Goal: Use online tool/utility: Utilize a website feature to perform a specific function

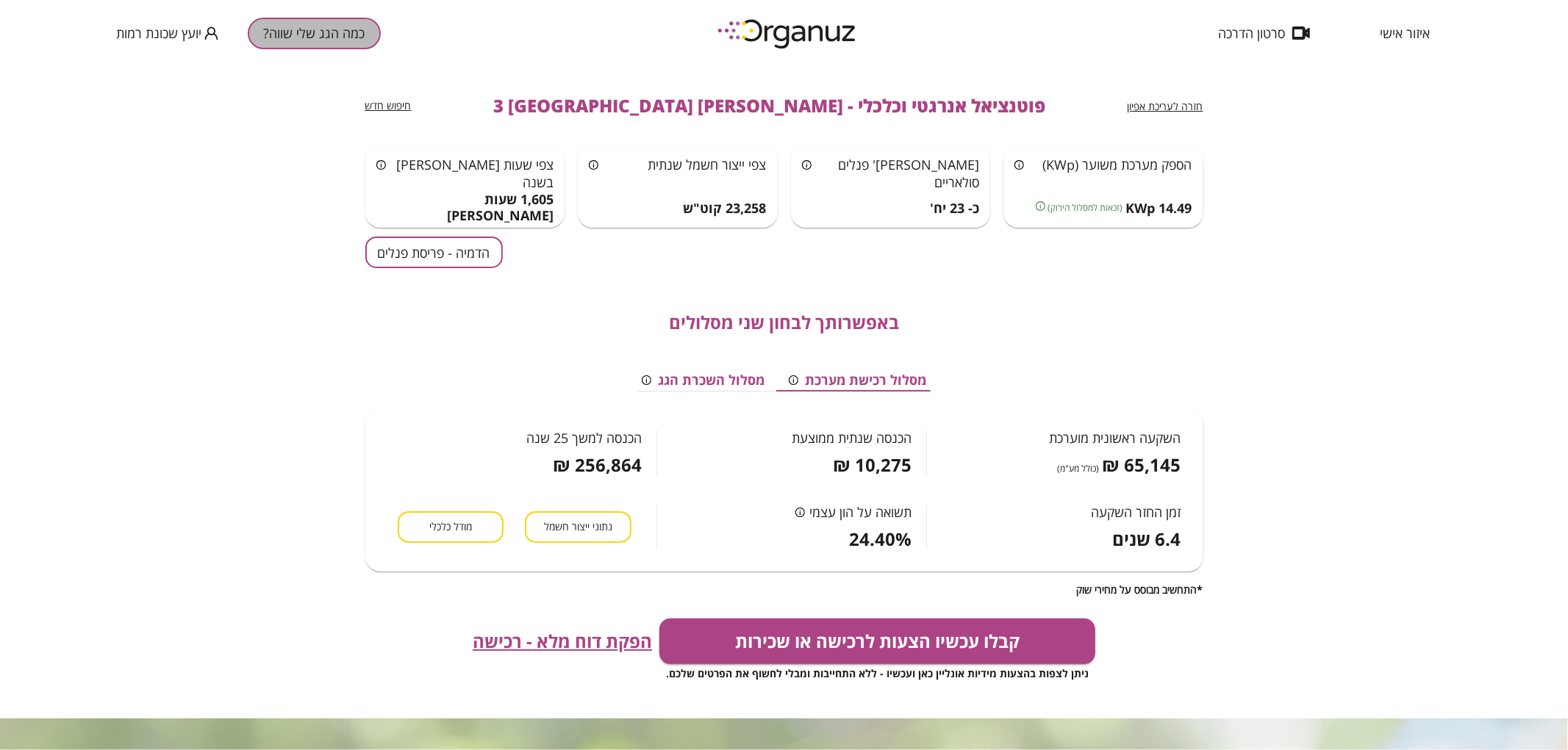
click at [346, 33] on button "כמה הגג שלי שווה?" at bounding box center [314, 33] width 133 height 31
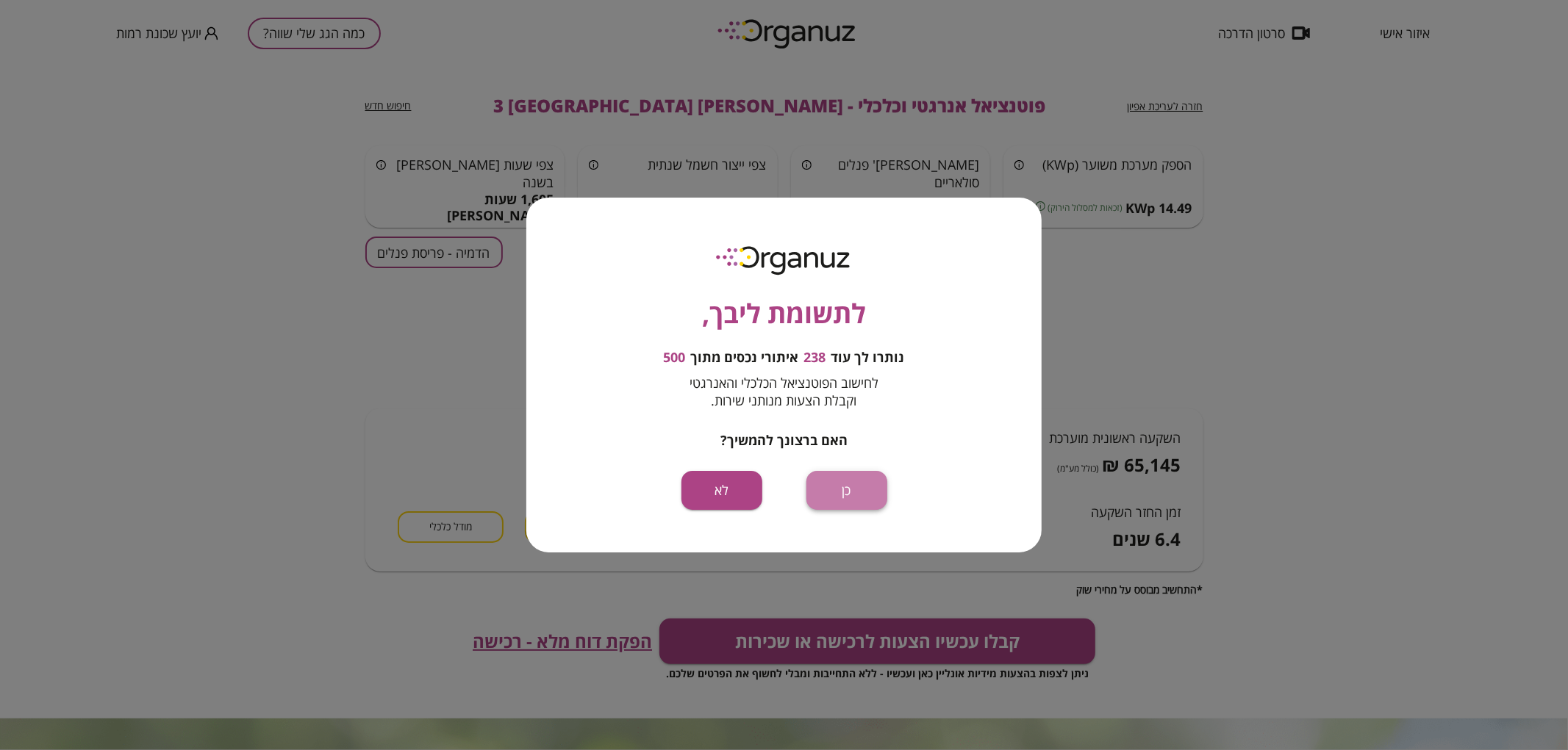
click at [854, 490] on button "כן" at bounding box center [847, 490] width 81 height 39
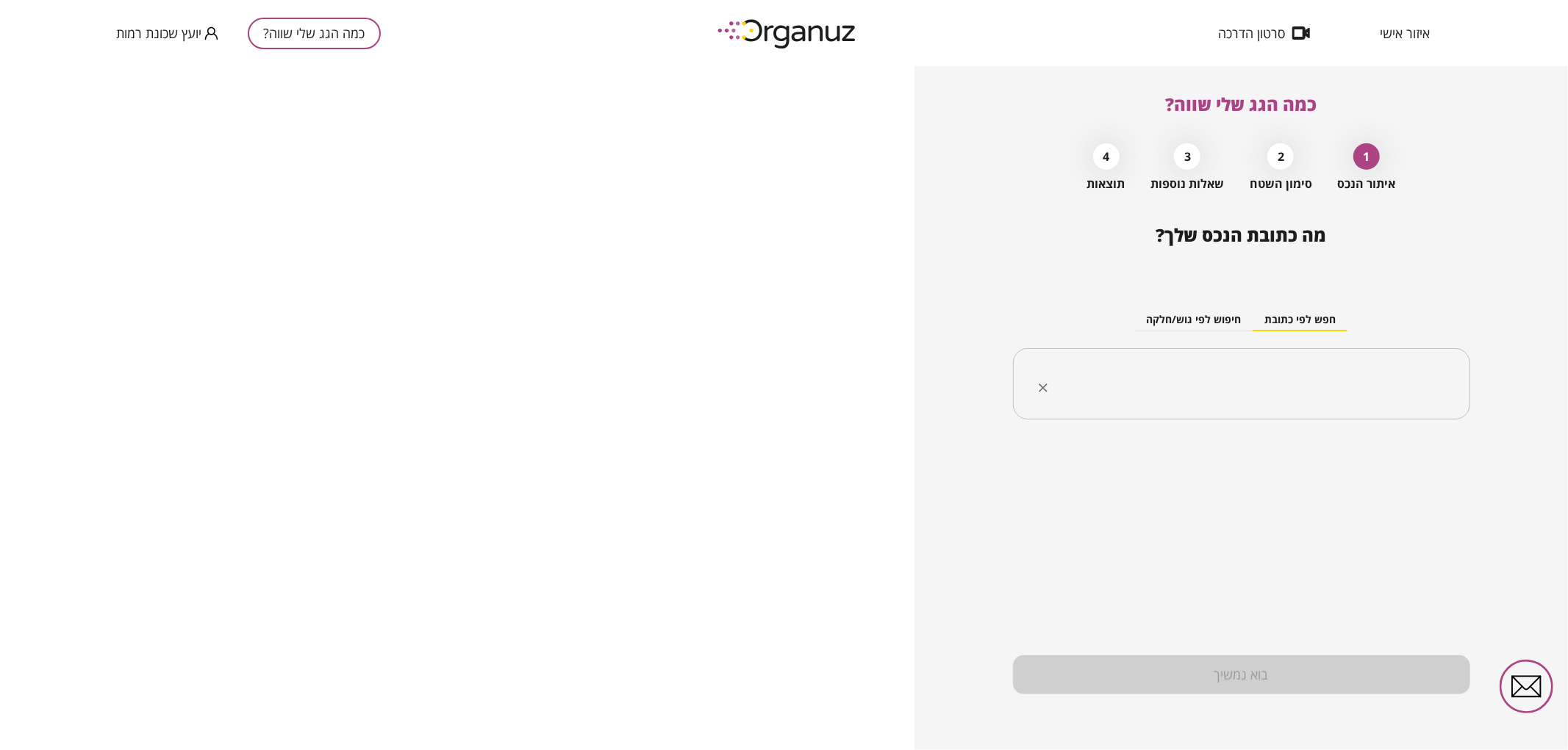
click at [1276, 380] on input "text" at bounding box center [1247, 385] width 411 height 37
paste input "**********"
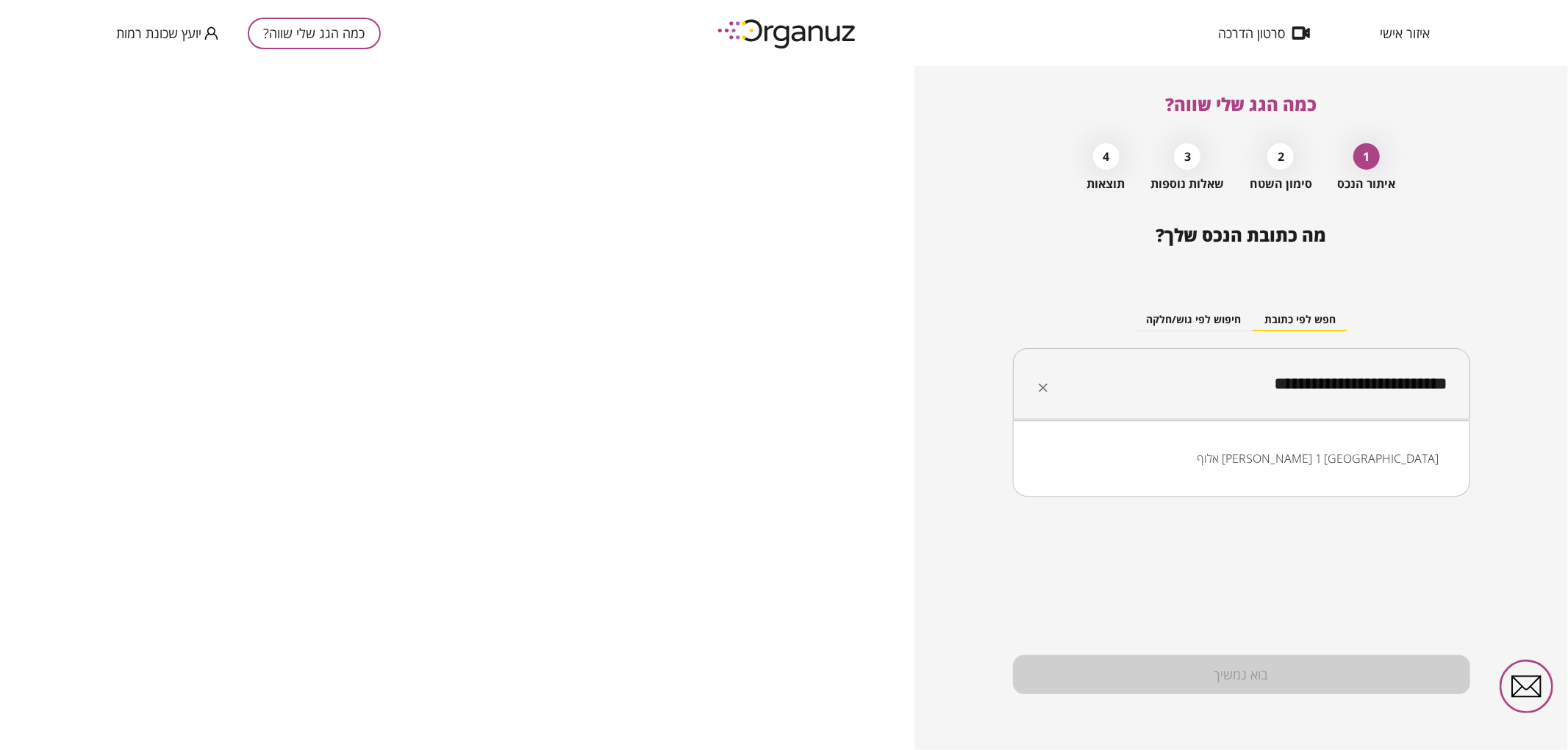
click at [1348, 454] on li "אלוף [PERSON_NAME] 1 [GEOGRAPHIC_DATA]" at bounding box center [1241, 458] width 419 height 27
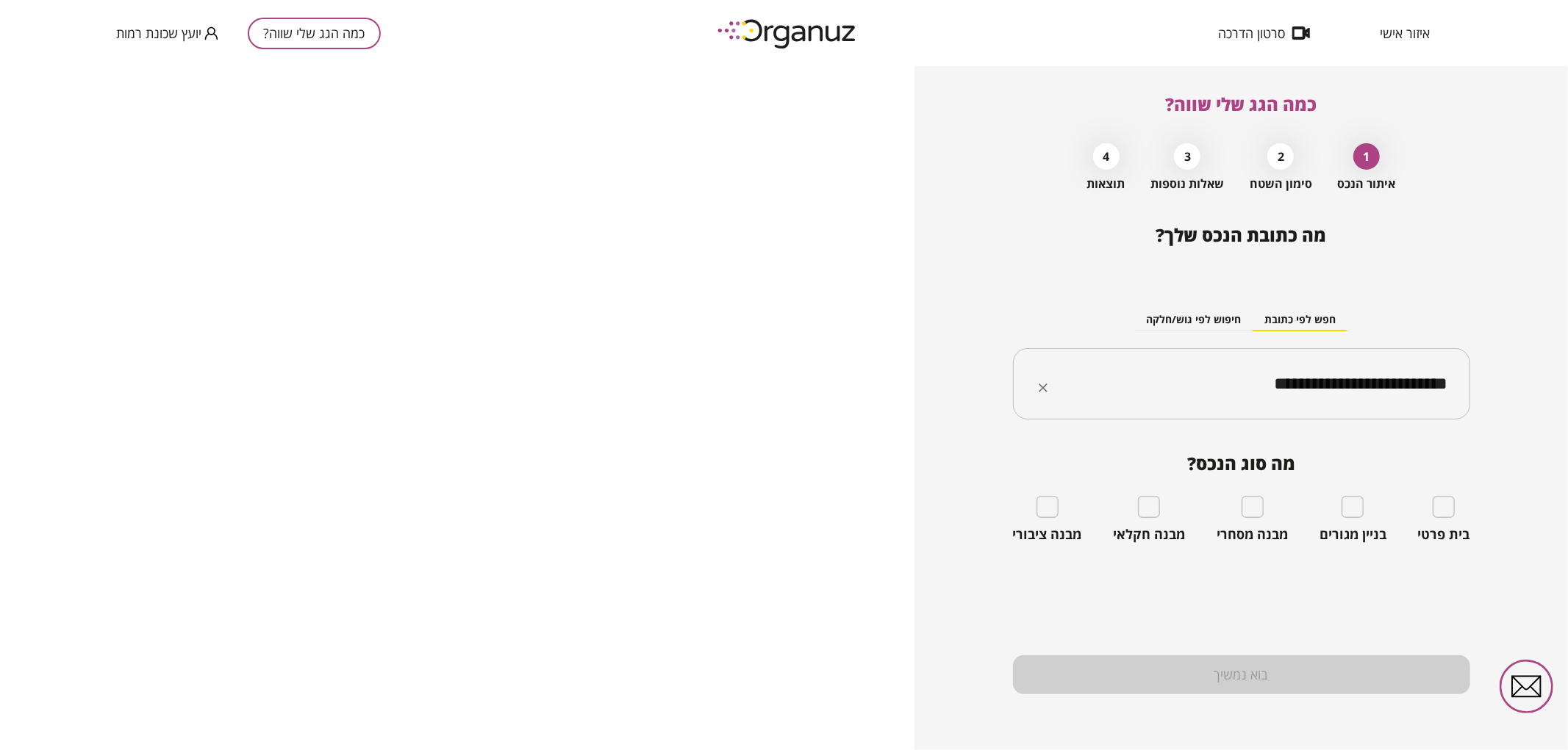
type input "**********"
click at [1459, 508] on div "בית פרטי" at bounding box center [1444, 520] width 52 height 47
click at [1456, 508] on div "בית פרטי" at bounding box center [1444, 520] width 52 height 47
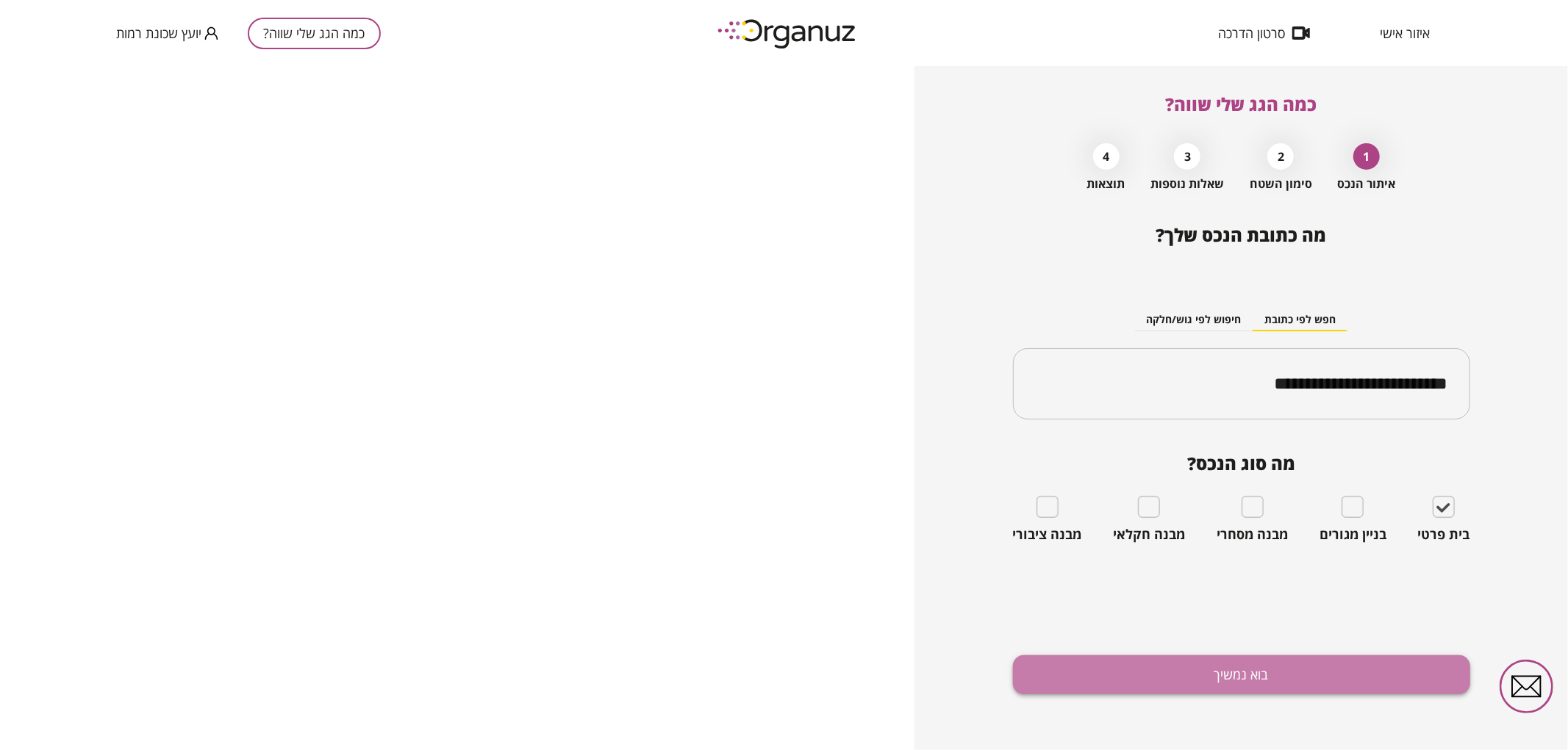
click at [1173, 681] on button "בוא נמשיך" at bounding box center [1241, 674] width 457 height 39
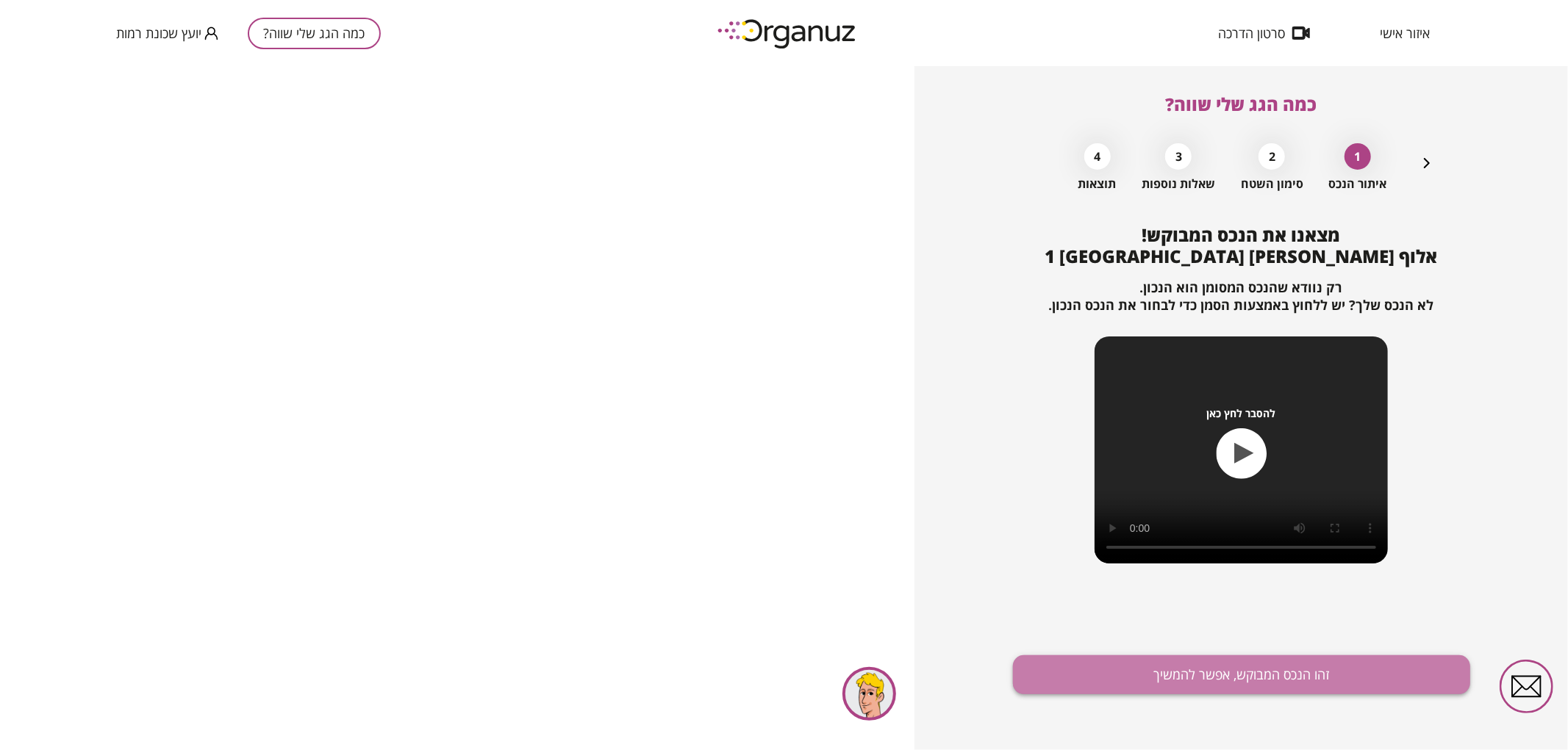
click at [1228, 664] on button "זהו הנכס המבוקש, אפשר להמשיך" at bounding box center [1241, 674] width 457 height 39
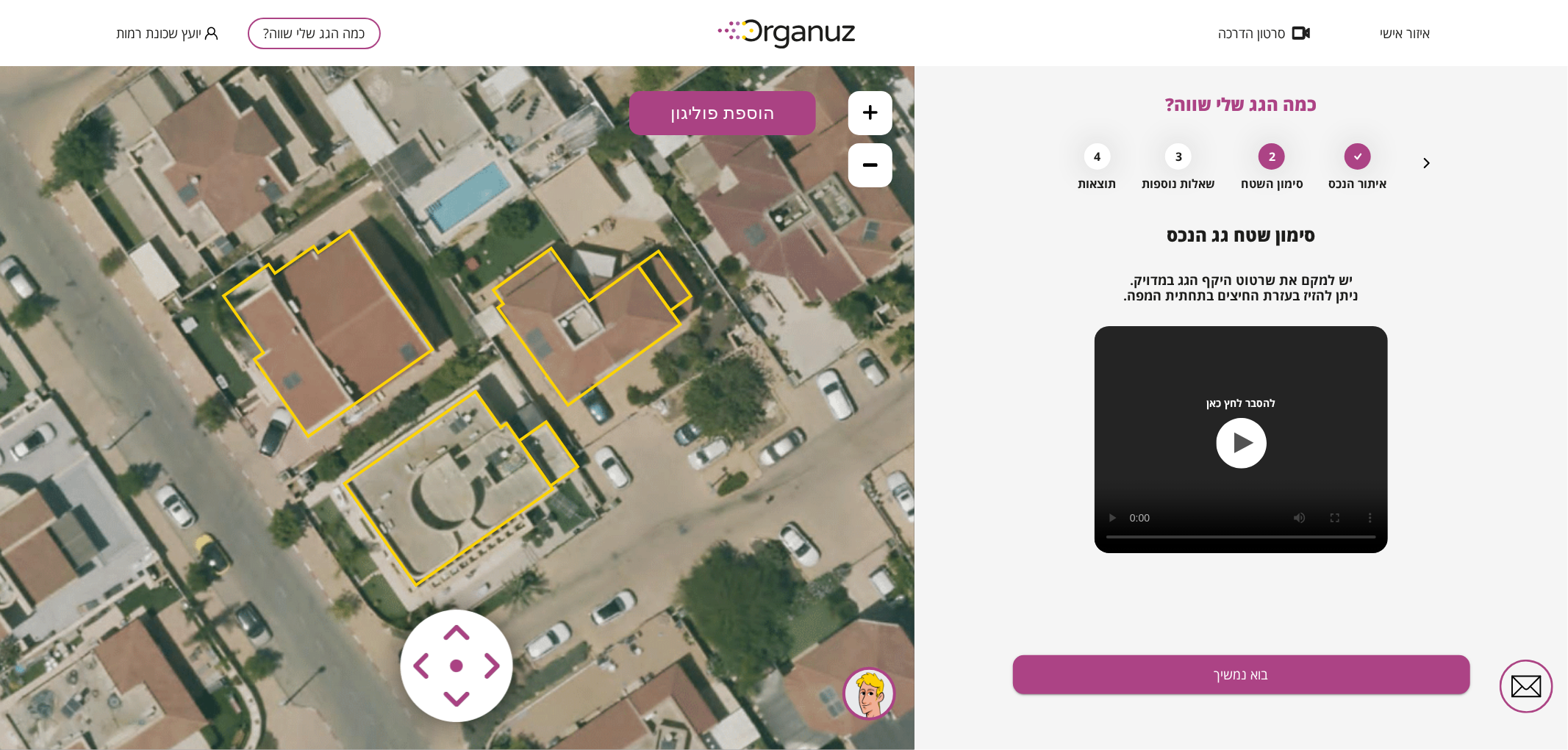
click at [366, 354] on polygon at bounding box center [327, 333] width 209 height 206
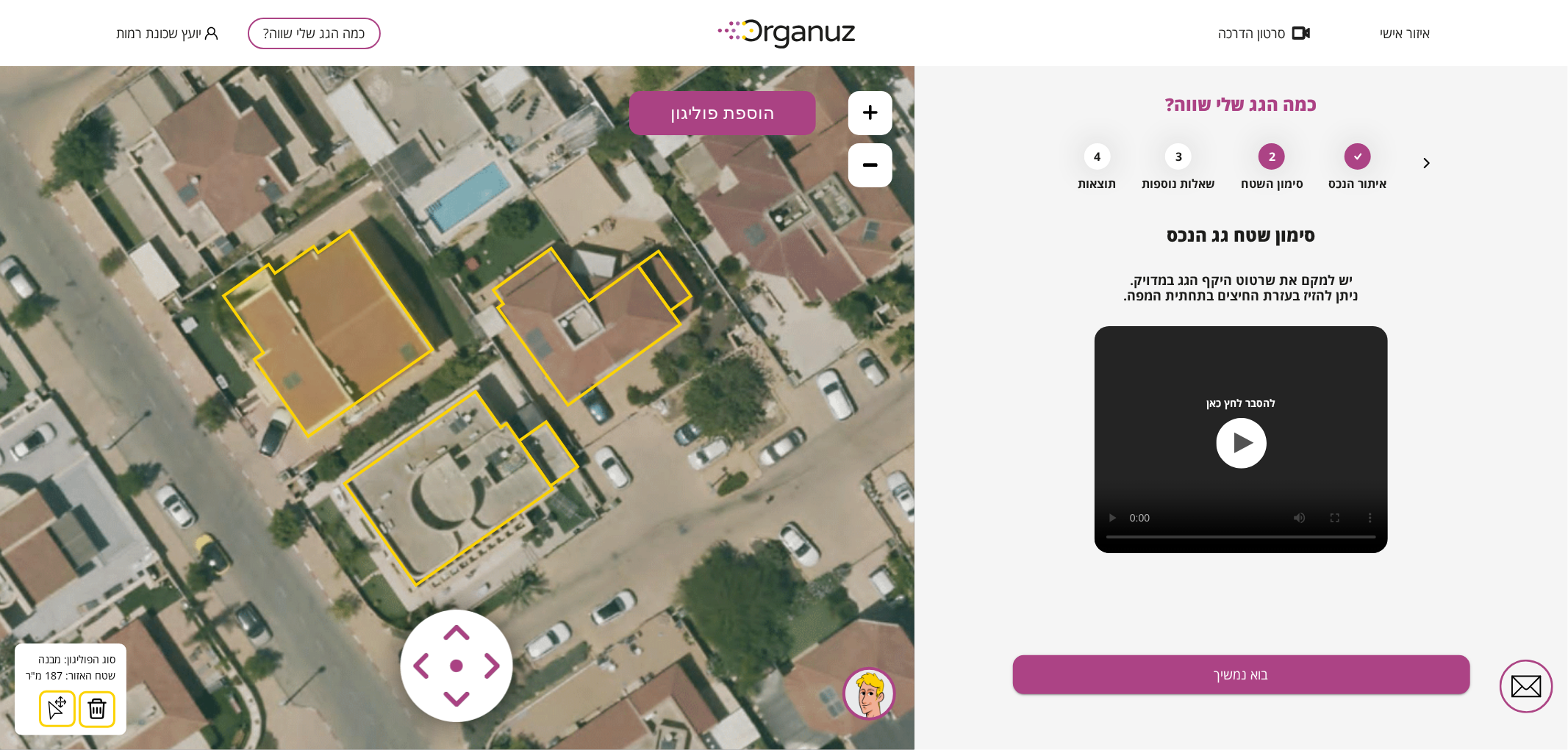
click at [89, 706] on img at bounding box center [96, 708] width 21 height 22
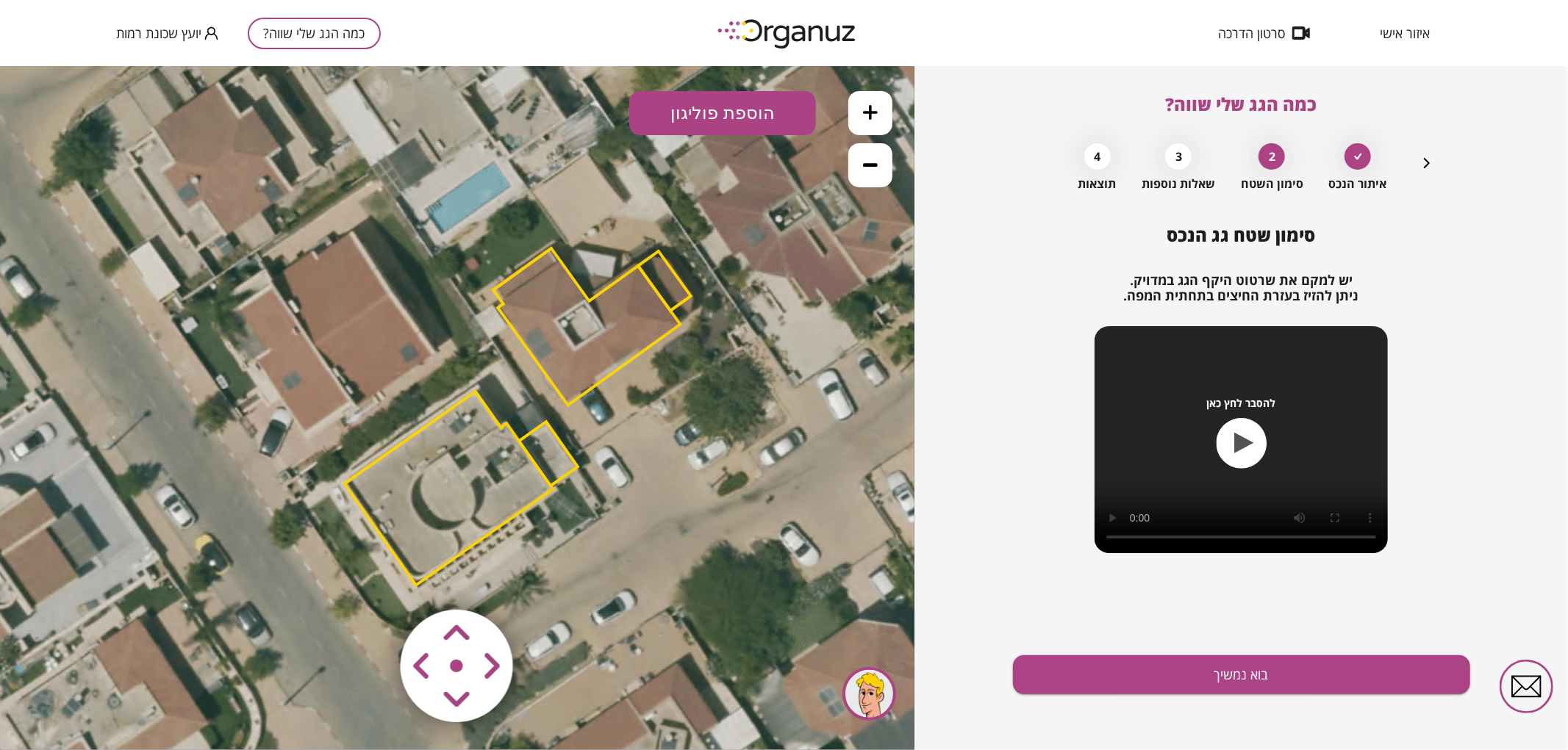
click at [601, 334] on polygon at bounding box center [587, 326] width 187 height 157
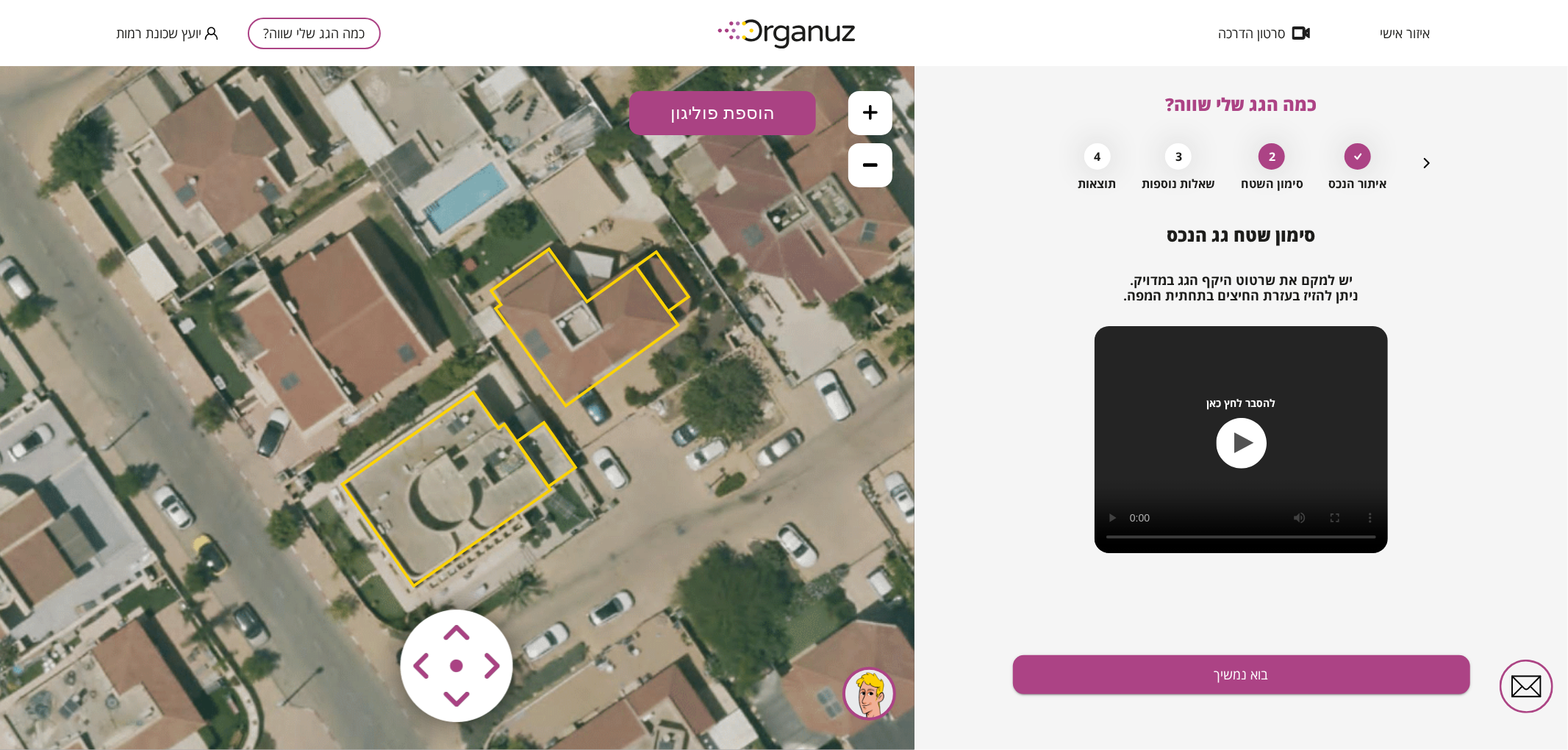
click at [579, 357] on polygon at bounding box center [584, 327] width 187 height 157
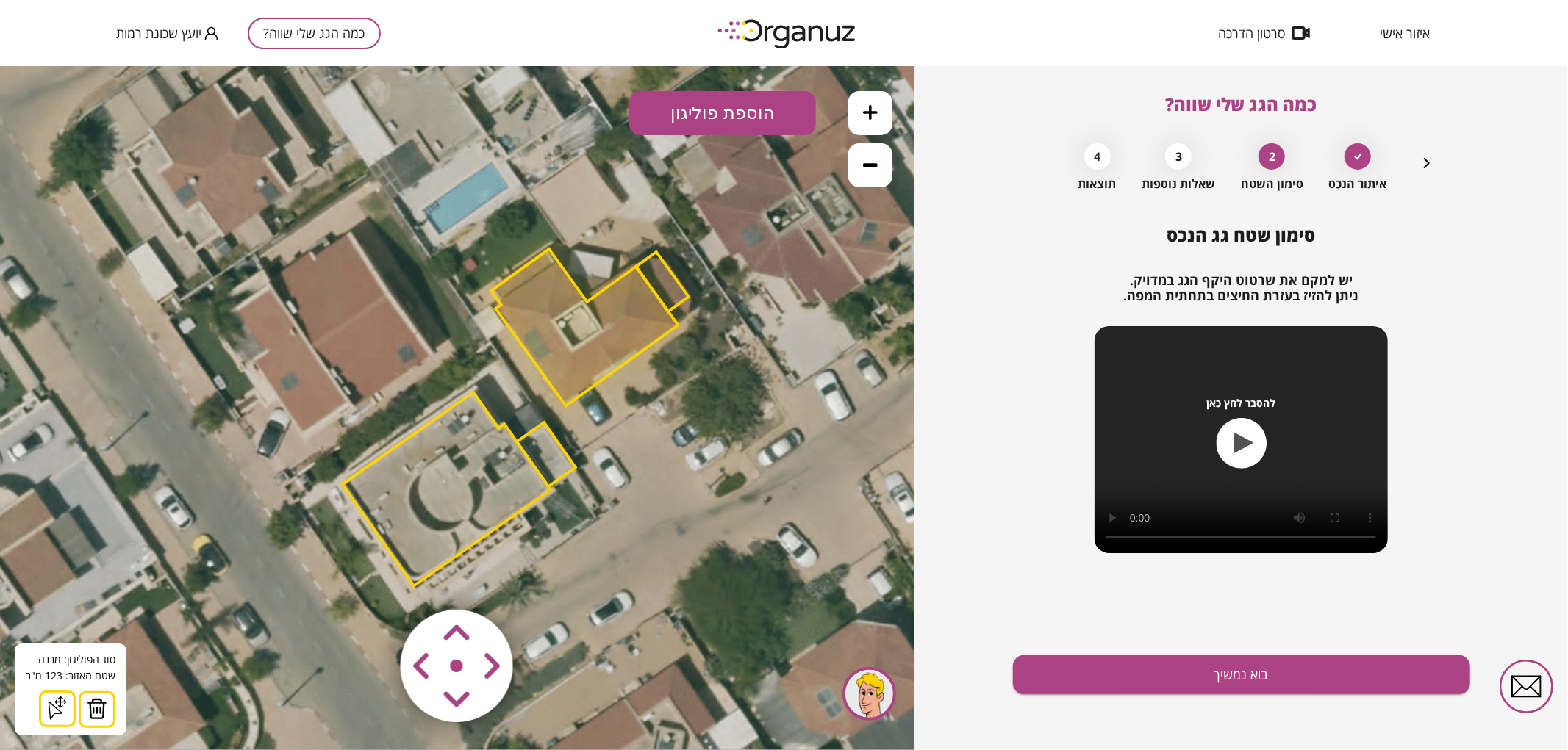
click at [100, 707] on img at bounding box center [96, 708] width 21 height 22
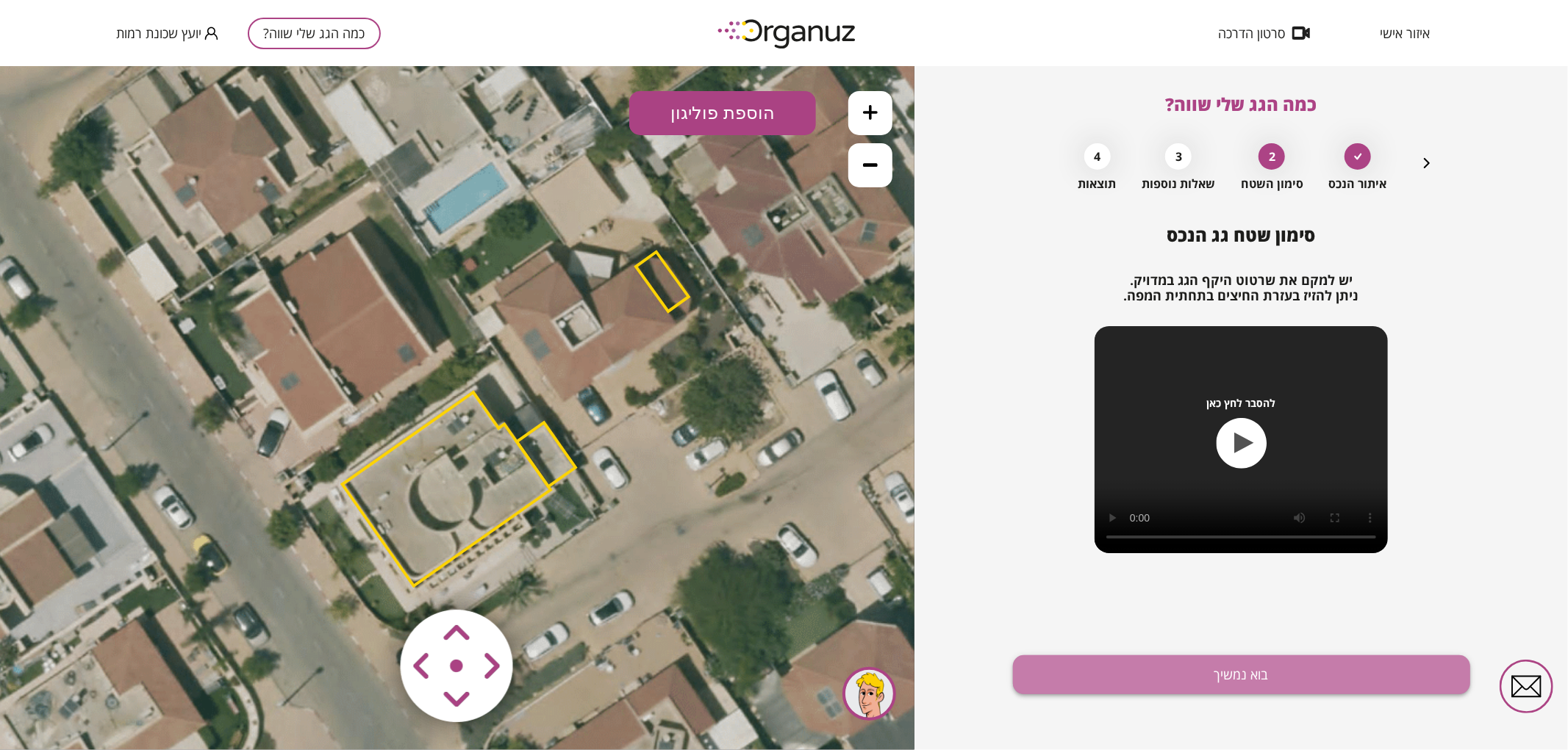
click at [1130, 672] on button "בוא נמשיך" at bounding box center [1241, 674] width 457 height 39
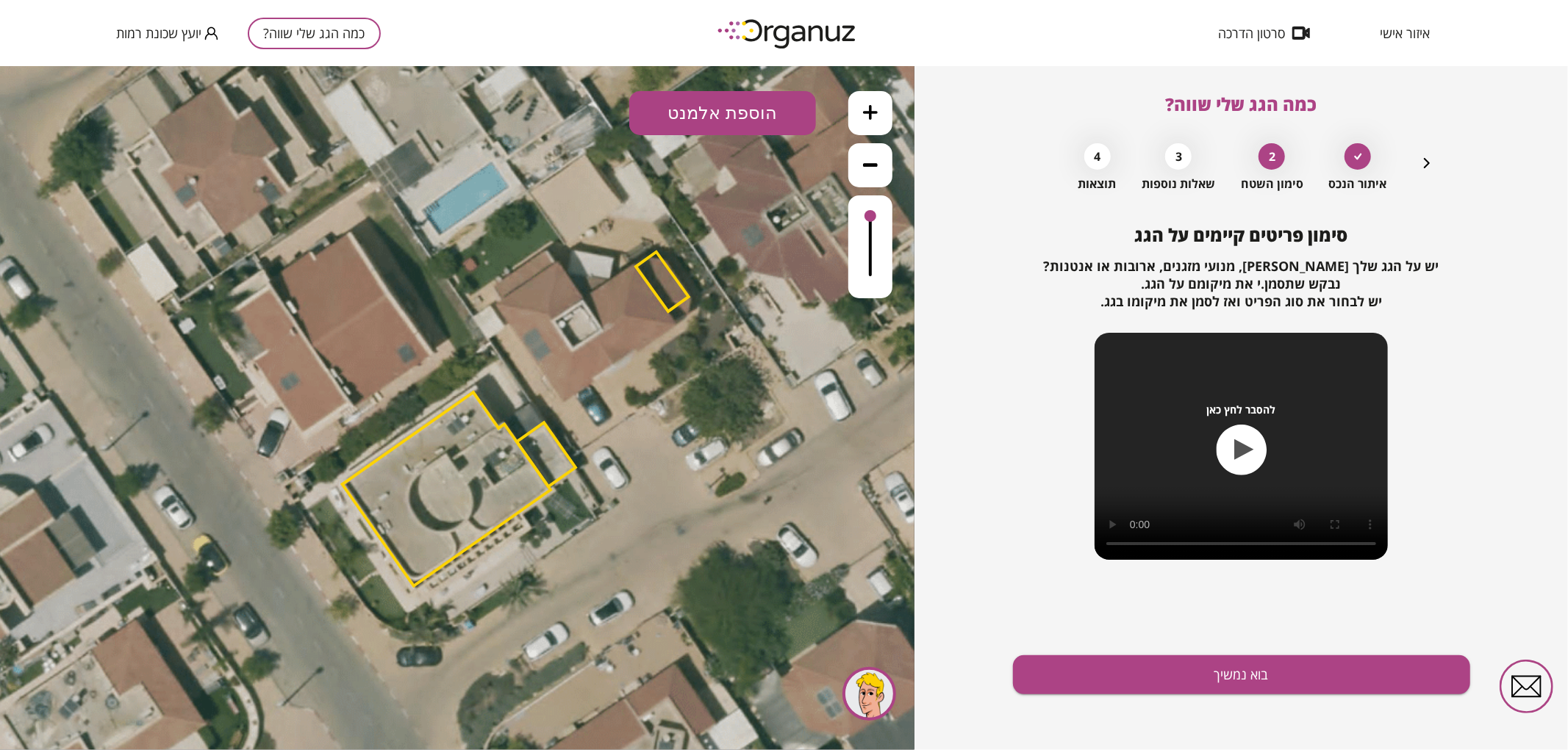
click at [1130, 672] on button "בוא נמשיך" at bounding box center [1241, 674] width 457 height 39
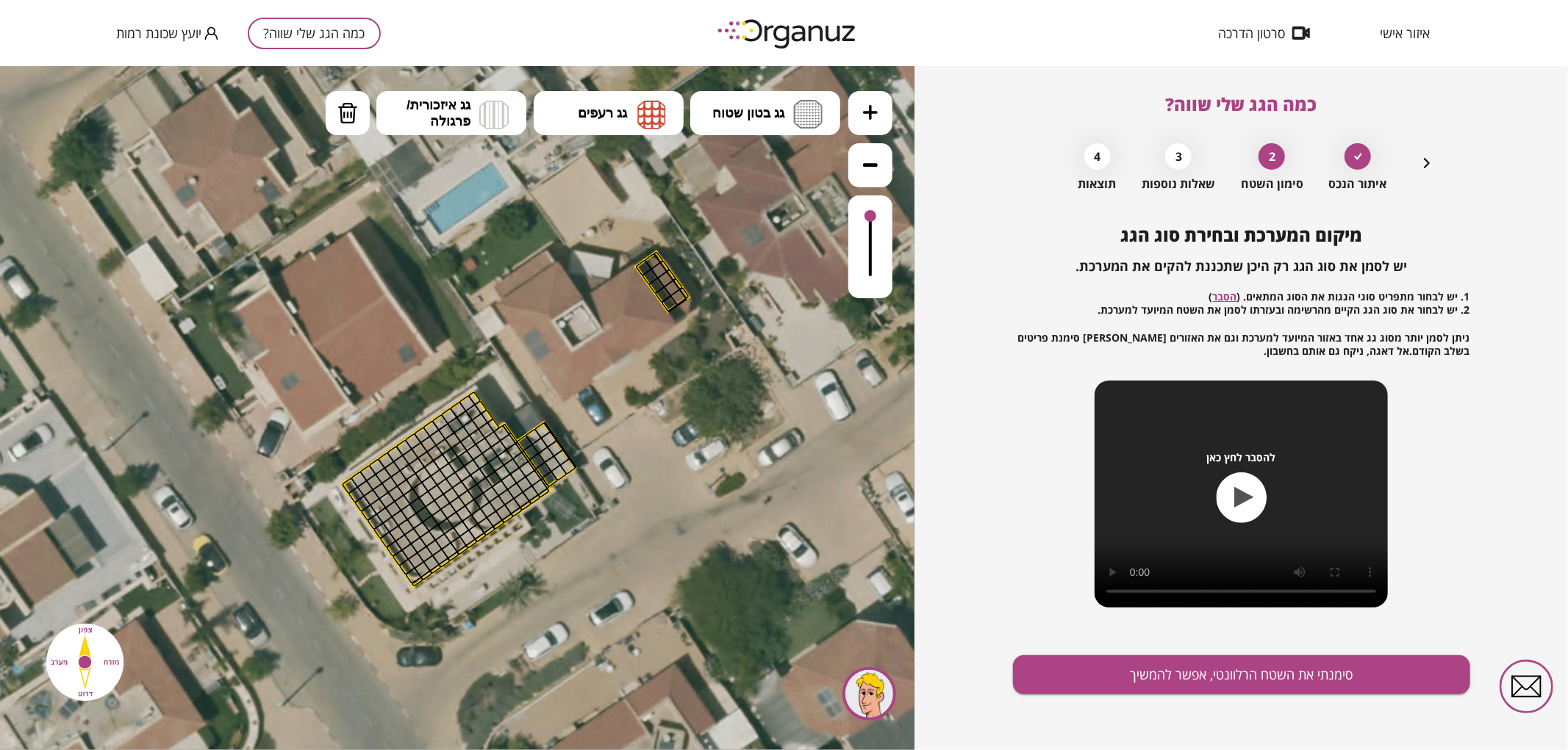
click at [1424, 171] on icon "button" at bounding box center [1426, 163] width 18 height 18
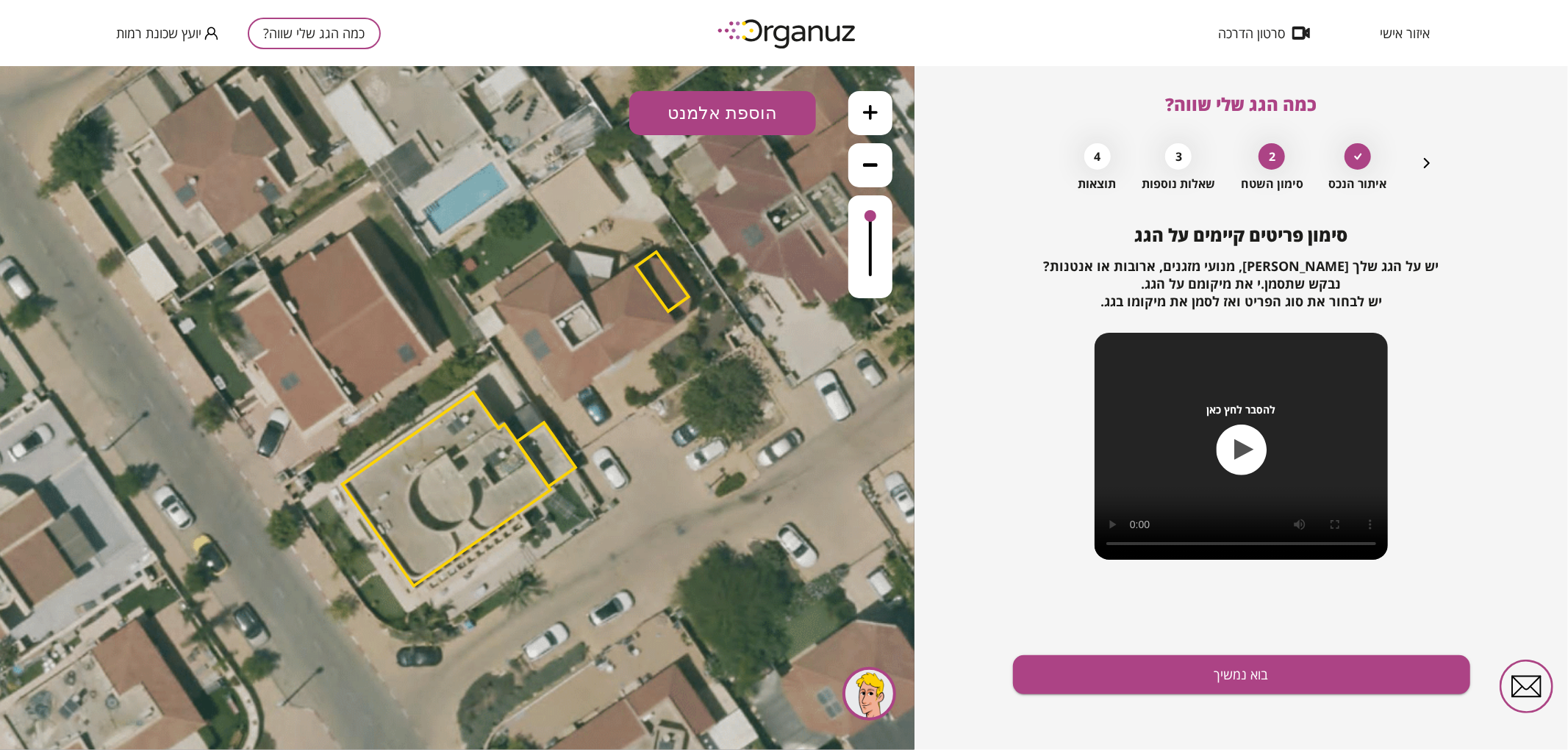
click at [872, 105] on icon at bounding box center [870, 111] width 15 height 15
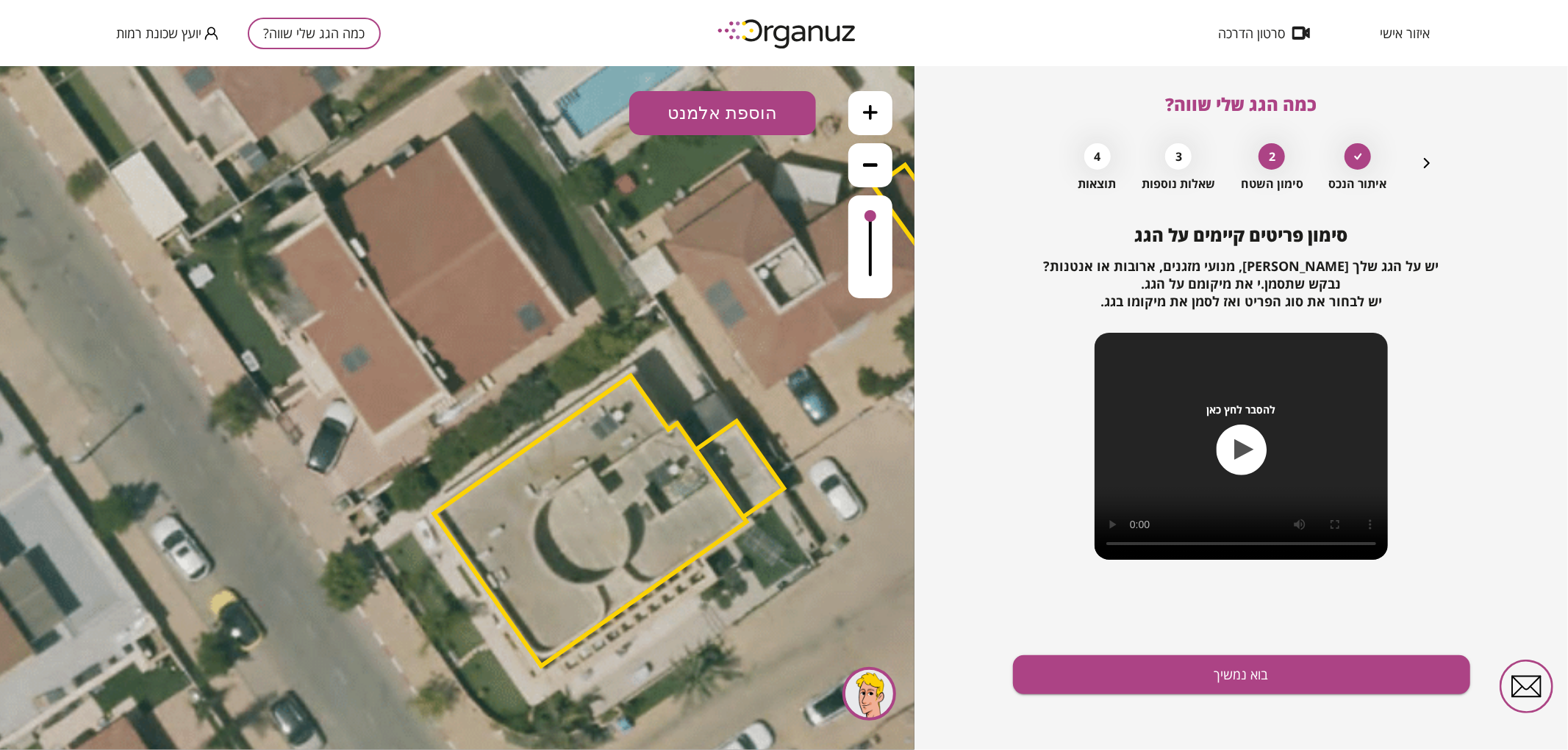
drag, startPoint x: 672, startPoint y: 342, endPoint x: 812, endPoint y: 340, distance: 140.0
click at [812, 339] on icon at bounding box center [604, 399] width 2184 height 2183
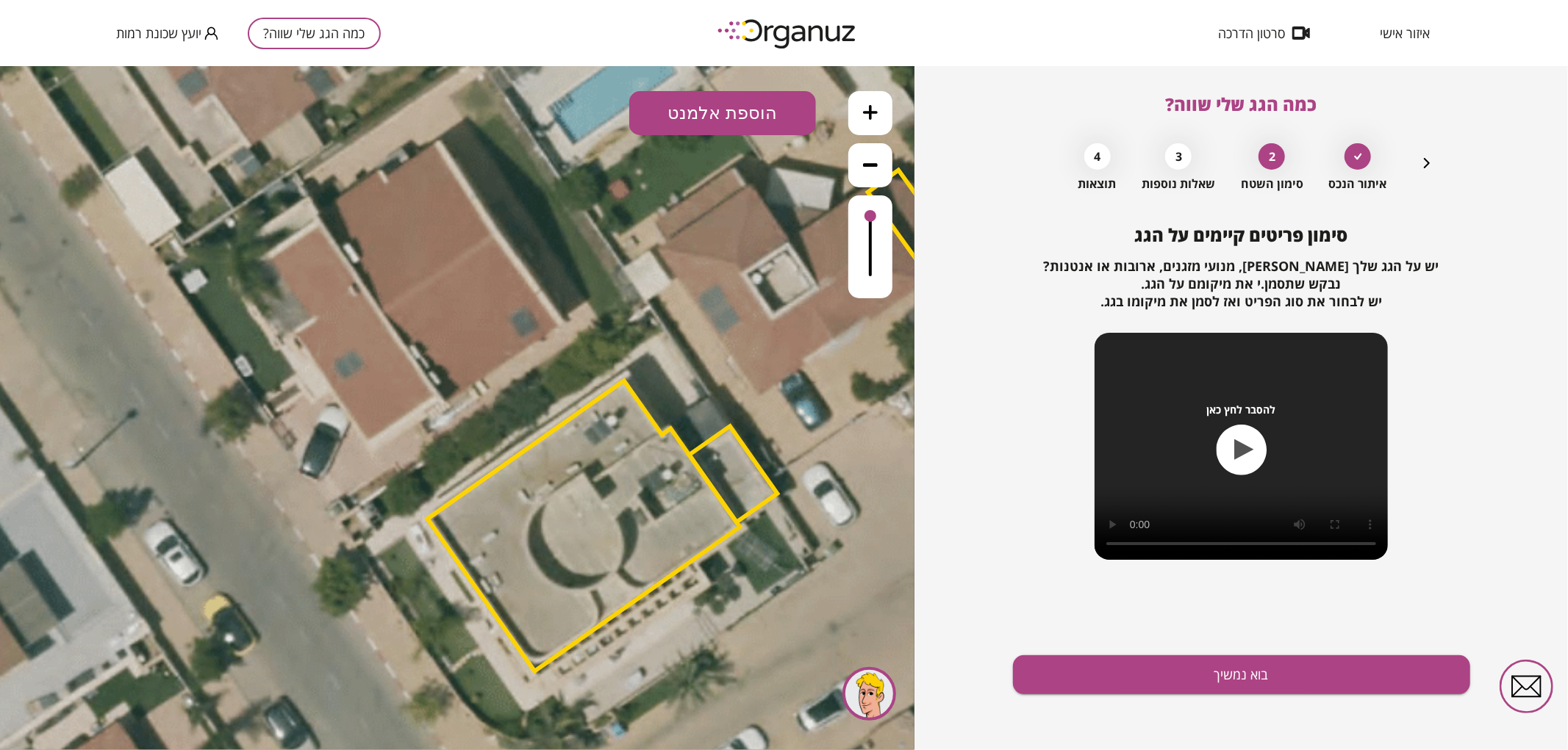
click at [769, 123] on button "הוספת אלמנט" at bounding box center [723, 112] width 187 height 44
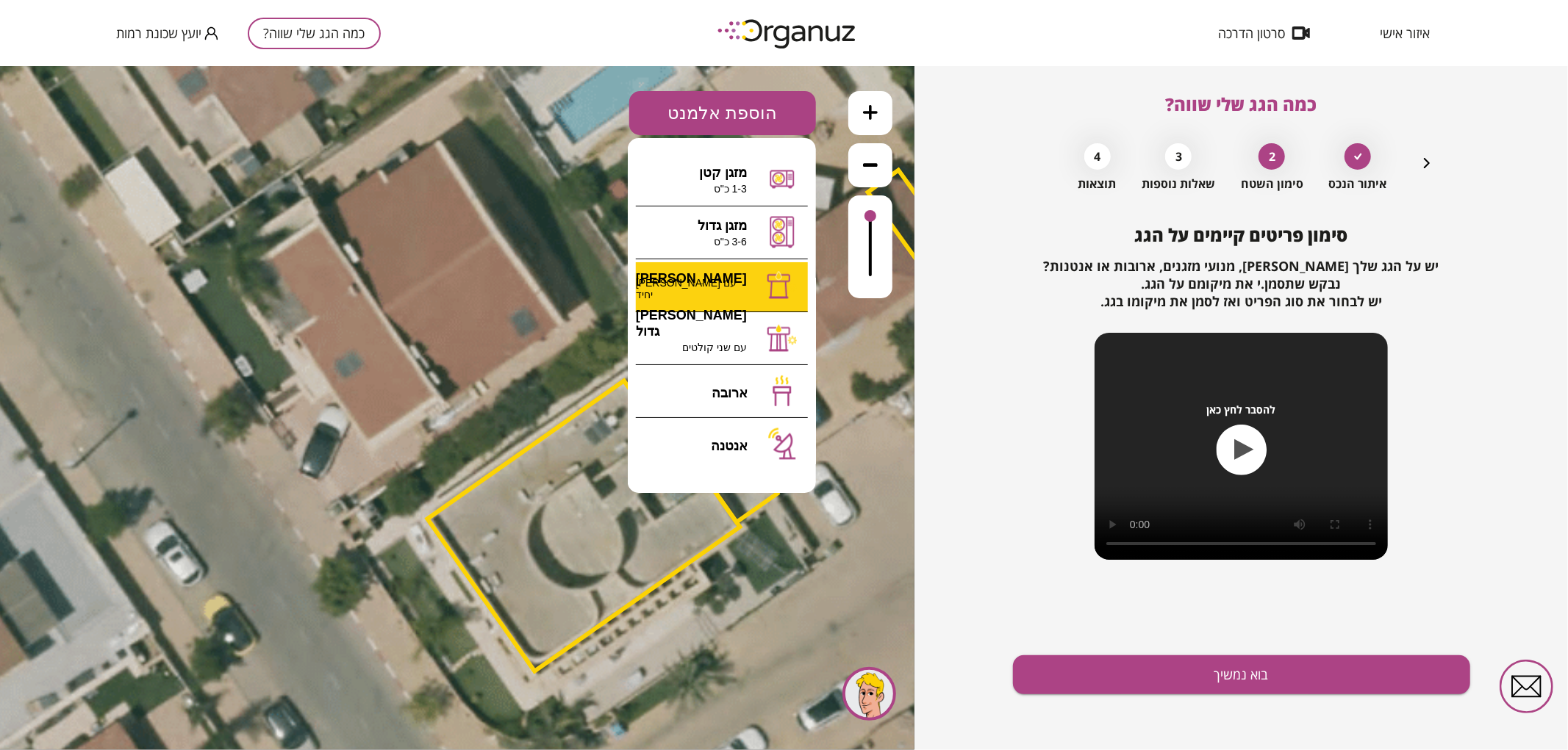
click at [735, 281] on div ".st0 { fill: #FFFFFF; } 0" at bounding box center [457, 407] width 915 height 684
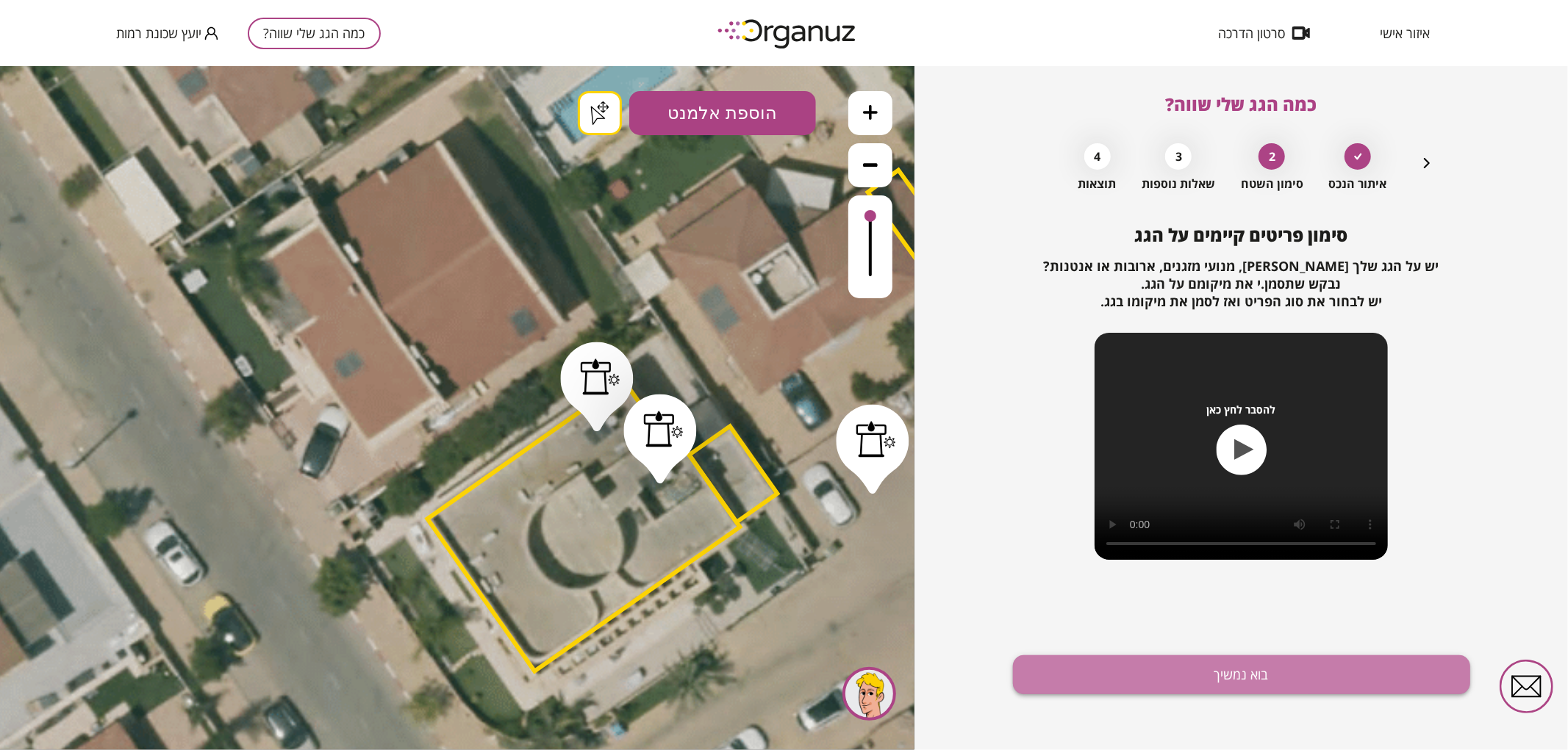
click at [1143, 674] on button "בוא נמשיך" at bounding box center [1241, 674] width 457 height 39
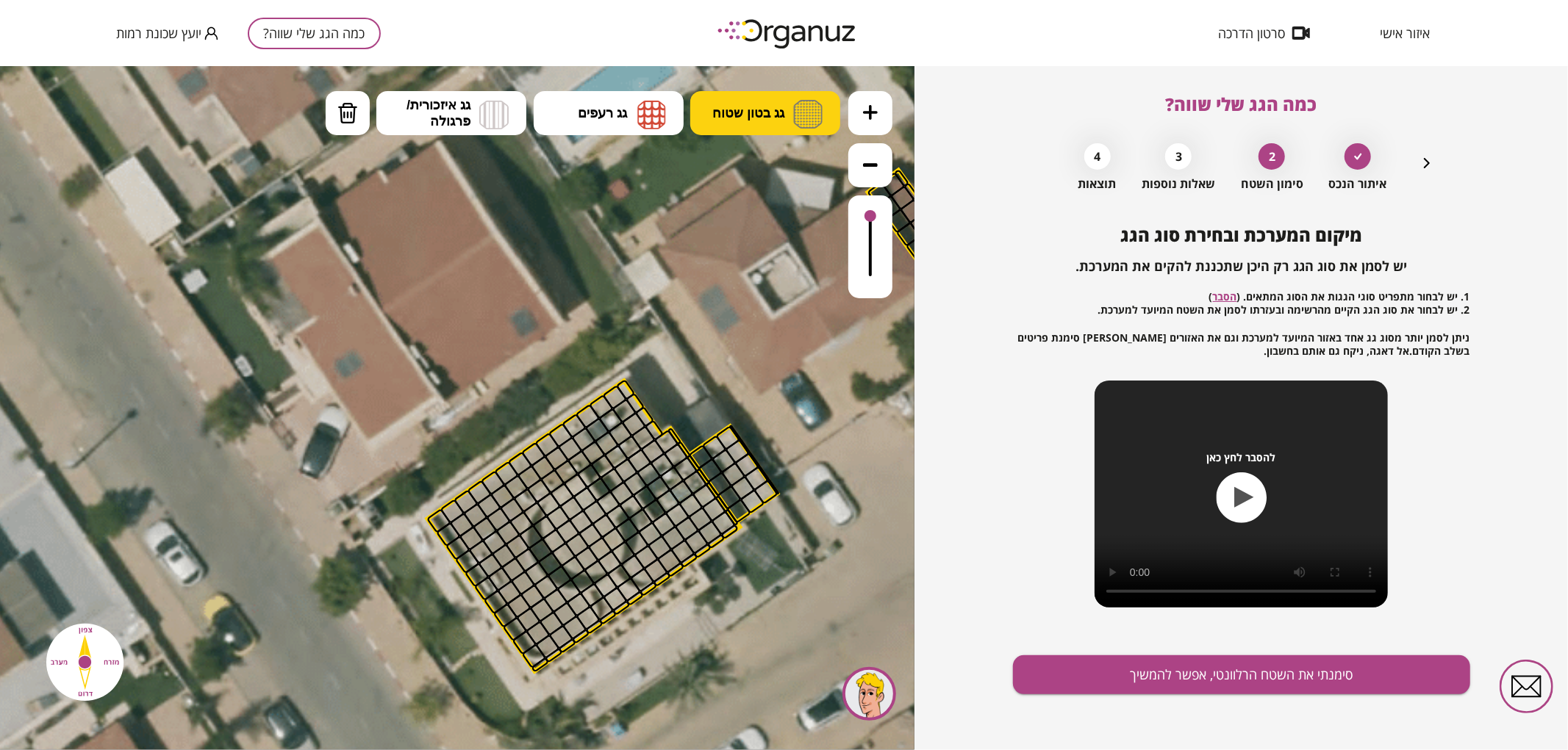
click at [773, 110] on span "גג בטון שטוח" at bounding box center [748, 112] width 72 height 16
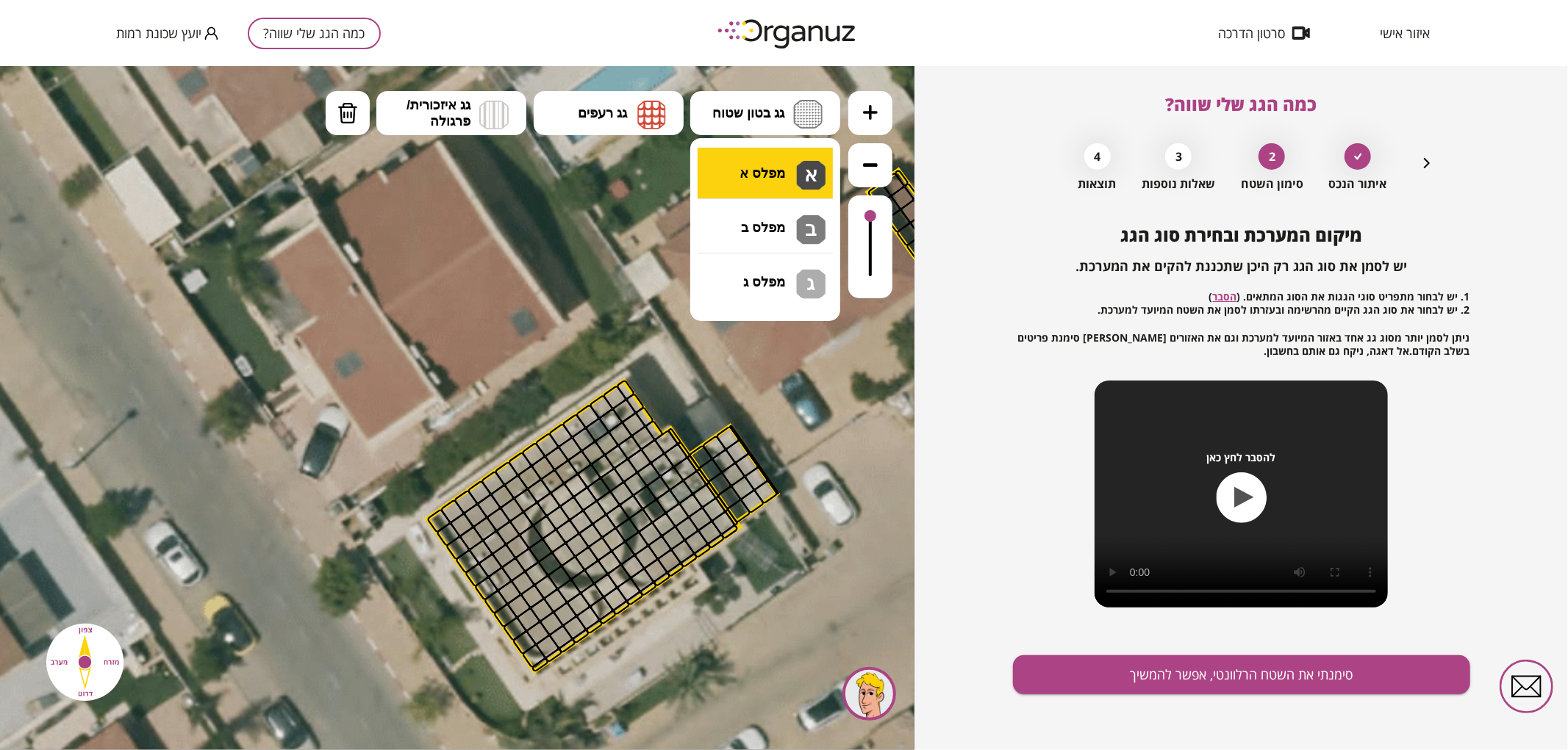
click at [761, 164] on div ".st0 { fill: #FFFFFF; } .st0 { fill: #FFFFFF; }" at bounding box center [457, 407] width 915 height 684
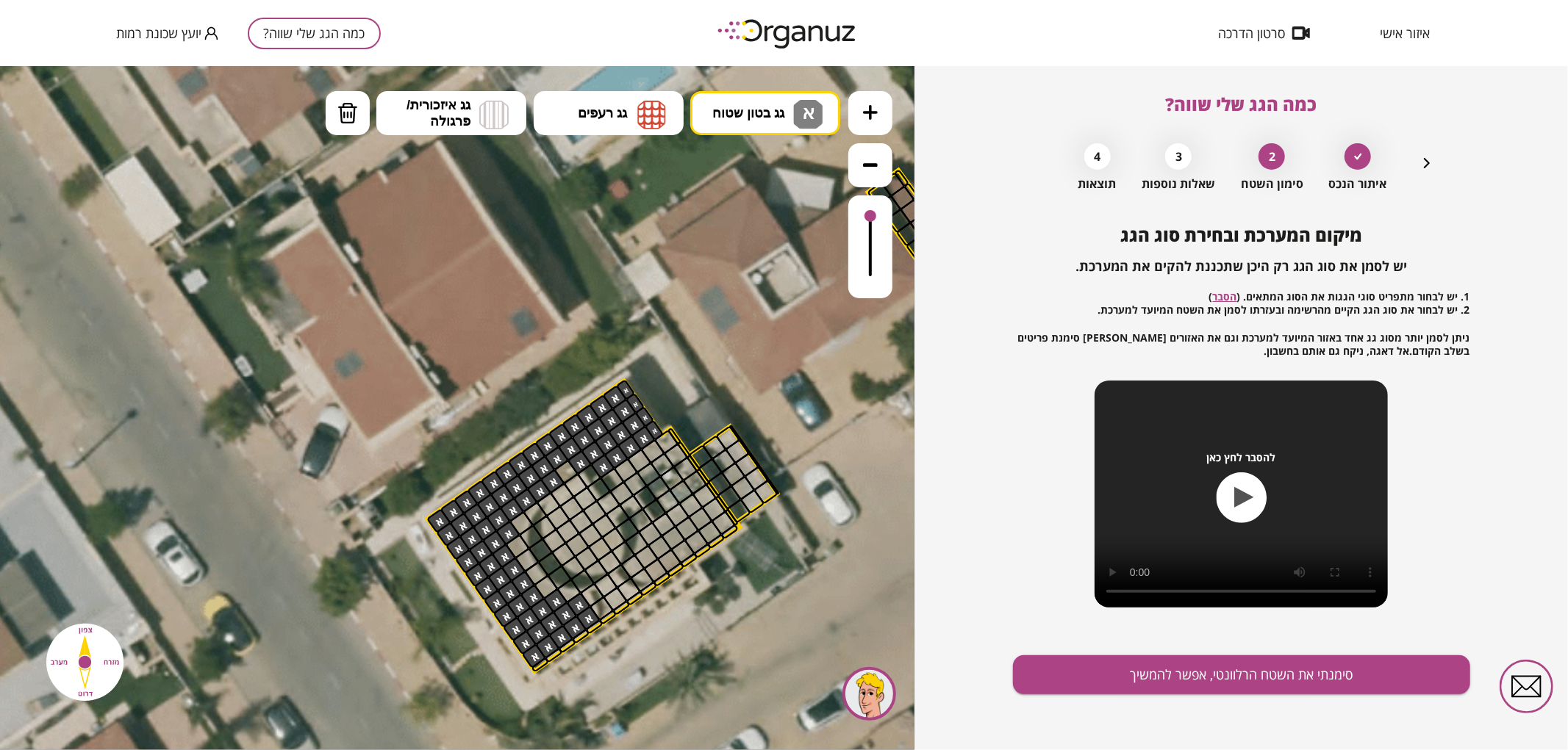
drag, startPoint x: 535, startPoint y: 653, endPoint x: 498, endPoint y: 534, distance: 124.6
click at [756, 122] on button "גג בטון שטוח א" at bounding box center [766, 112] width 150 height 44
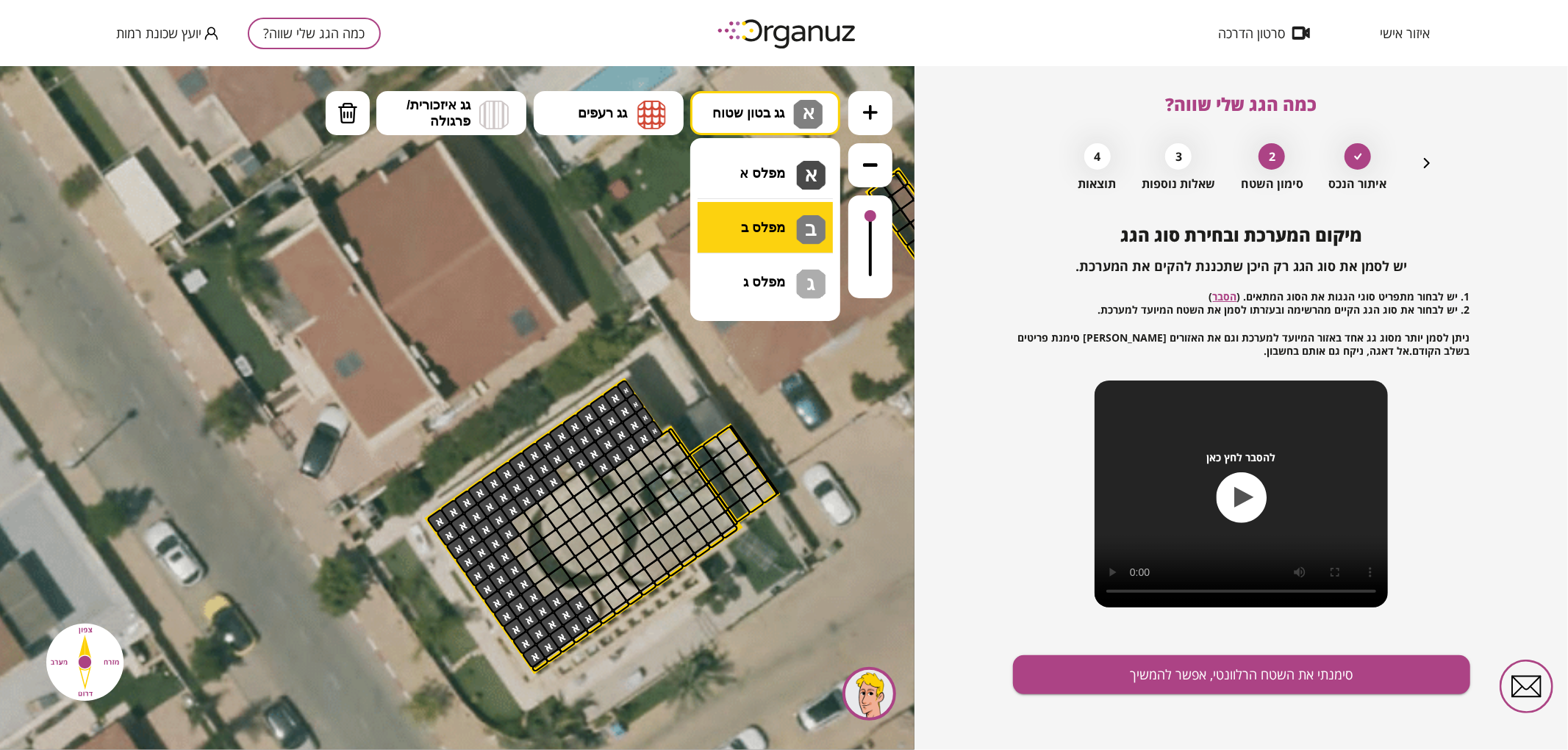
click at [769, 222] on div ".st0 { fill: #FFFFFF; } .st0 { fill: #FFFFFF; }" at bounding box center [457, 407] width 915 height 684
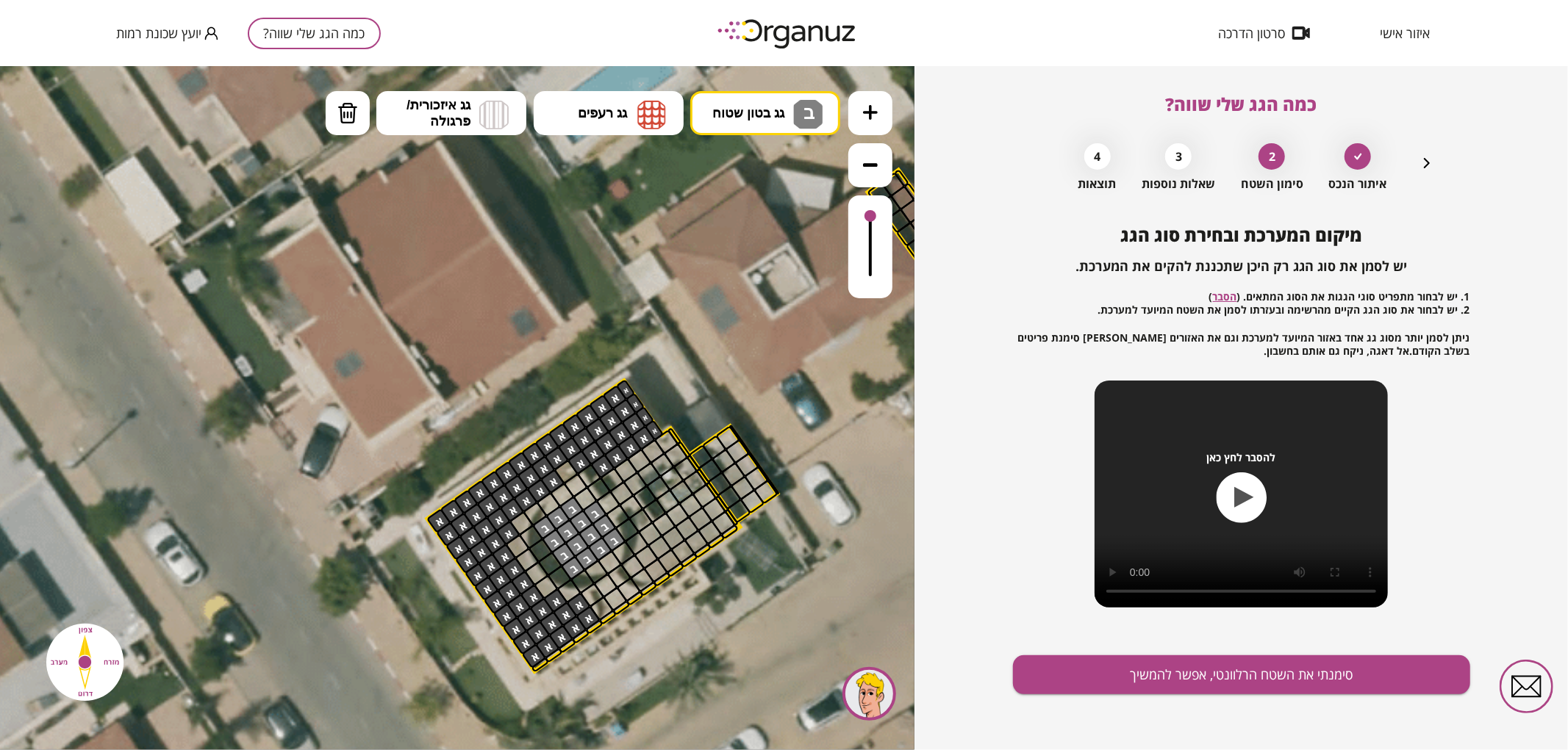
drag, startPoint x: 542, startPoint y: 530, endPoint x: 582, endPoint y: 541, distance: 41.5
click at [583, 498] on div at bounding box center [585, 498] width 25 height 25
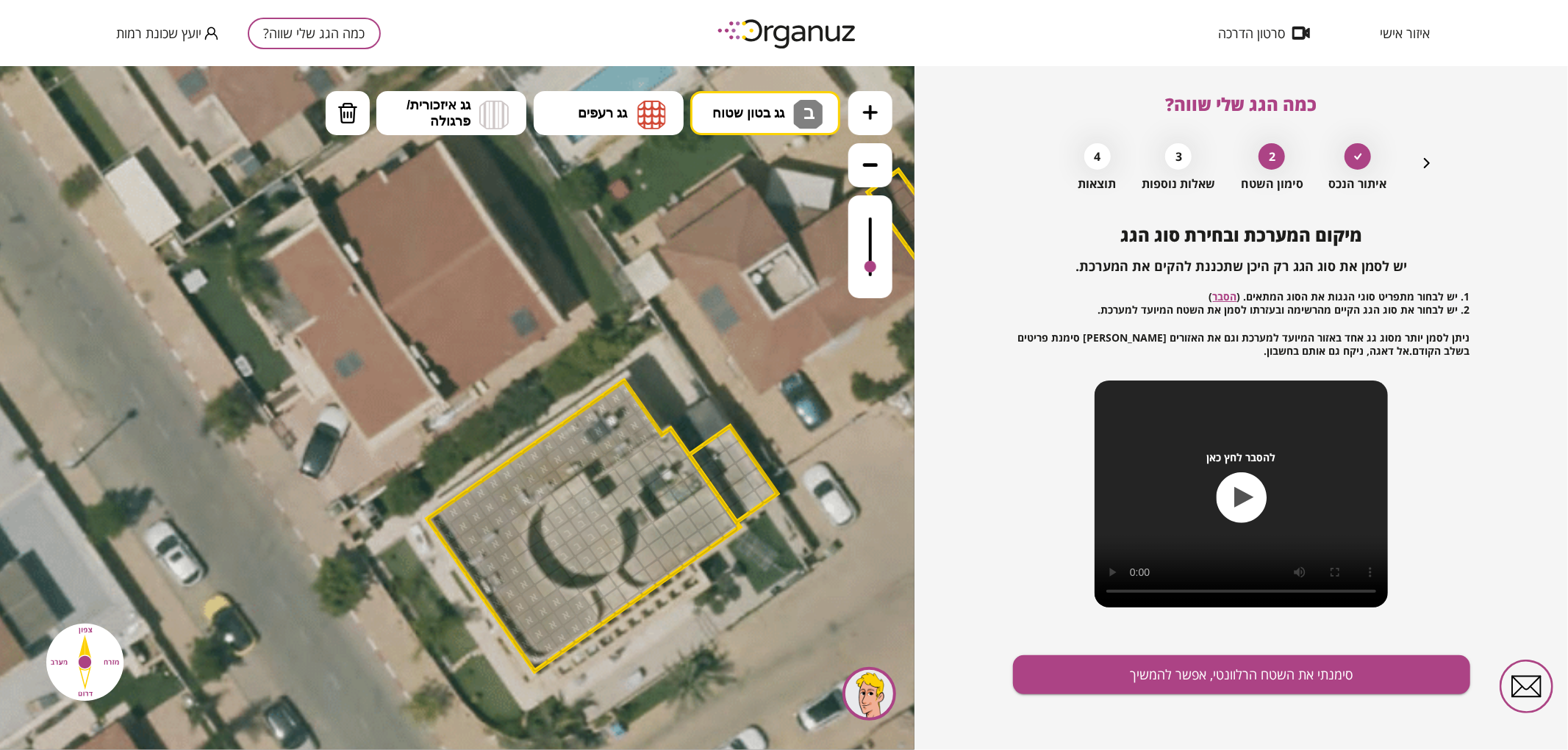
drag, startPoint x: 867, startPoint y: 213, endPoint x: 885, endPoint y: 268, distance: 57.9
click at [885, 268] on div at bounding box center [870, 246] width 44 height 103
drag, startPoint x: 633, startPoint y: 563, endPoint x: 721, endPoint y: 503, distance: 106.5
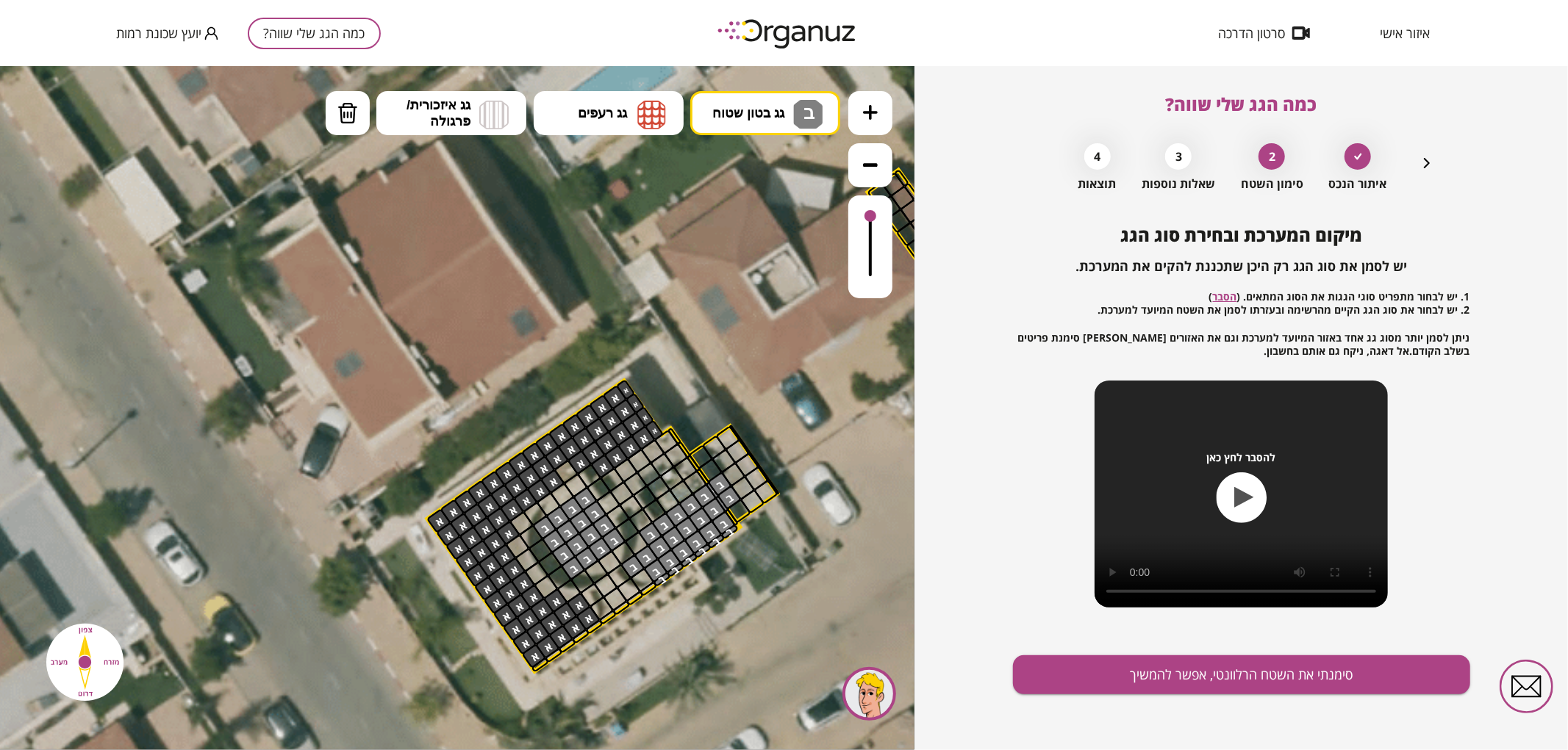
click at [875, 206] on div at bounding box center [870, 246] width 44 height 103
drag, startPoint x: 346, startPoint y: 112, endPoint x: 519, endPoint y: 258, distance: 226.4
click at [350, 119] on img at bounding box center [347, 112] width 21 height 22
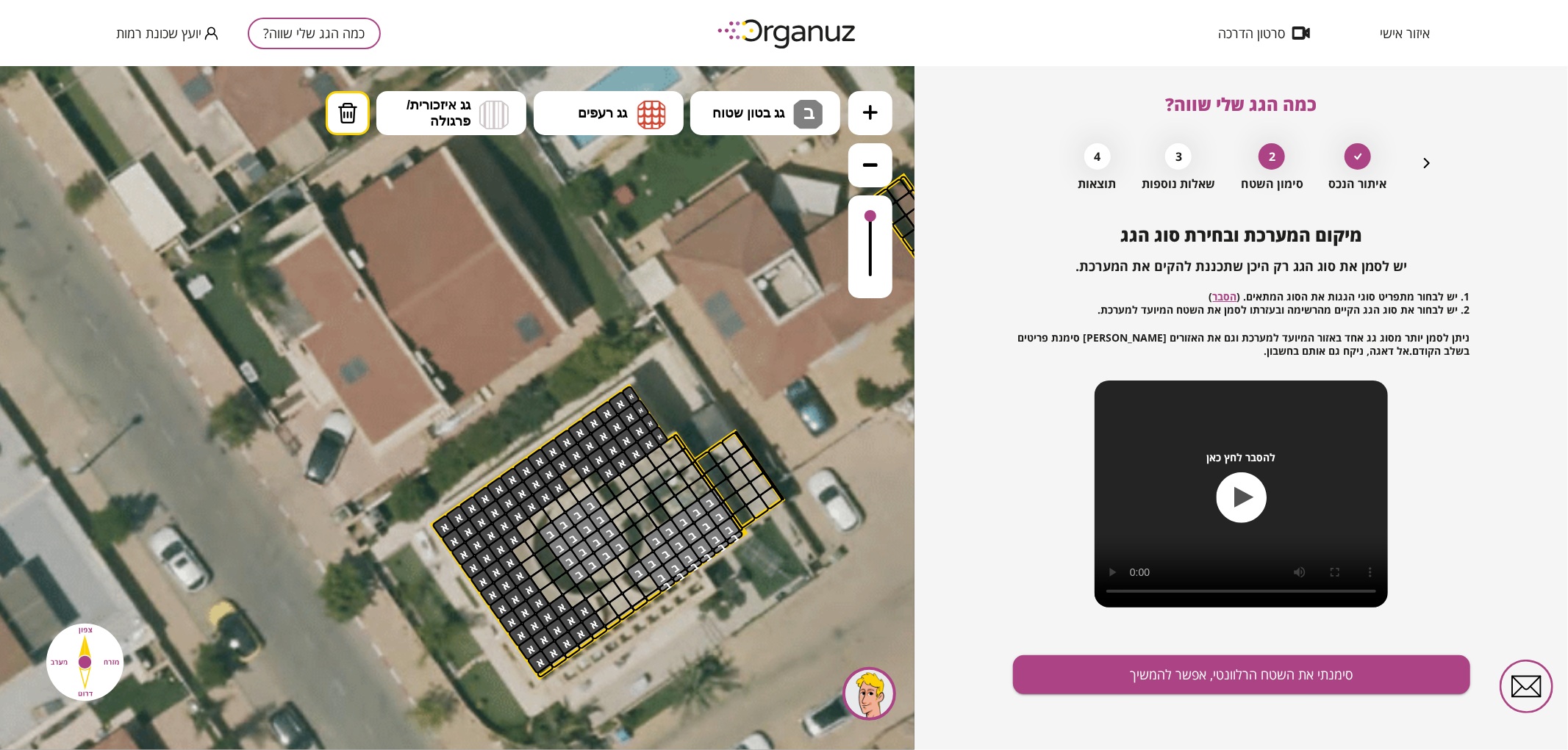
drag, startPoint x: 730, startPoint y: 487, endPoint x: 759, endPoint y: 512, distance: 38.3
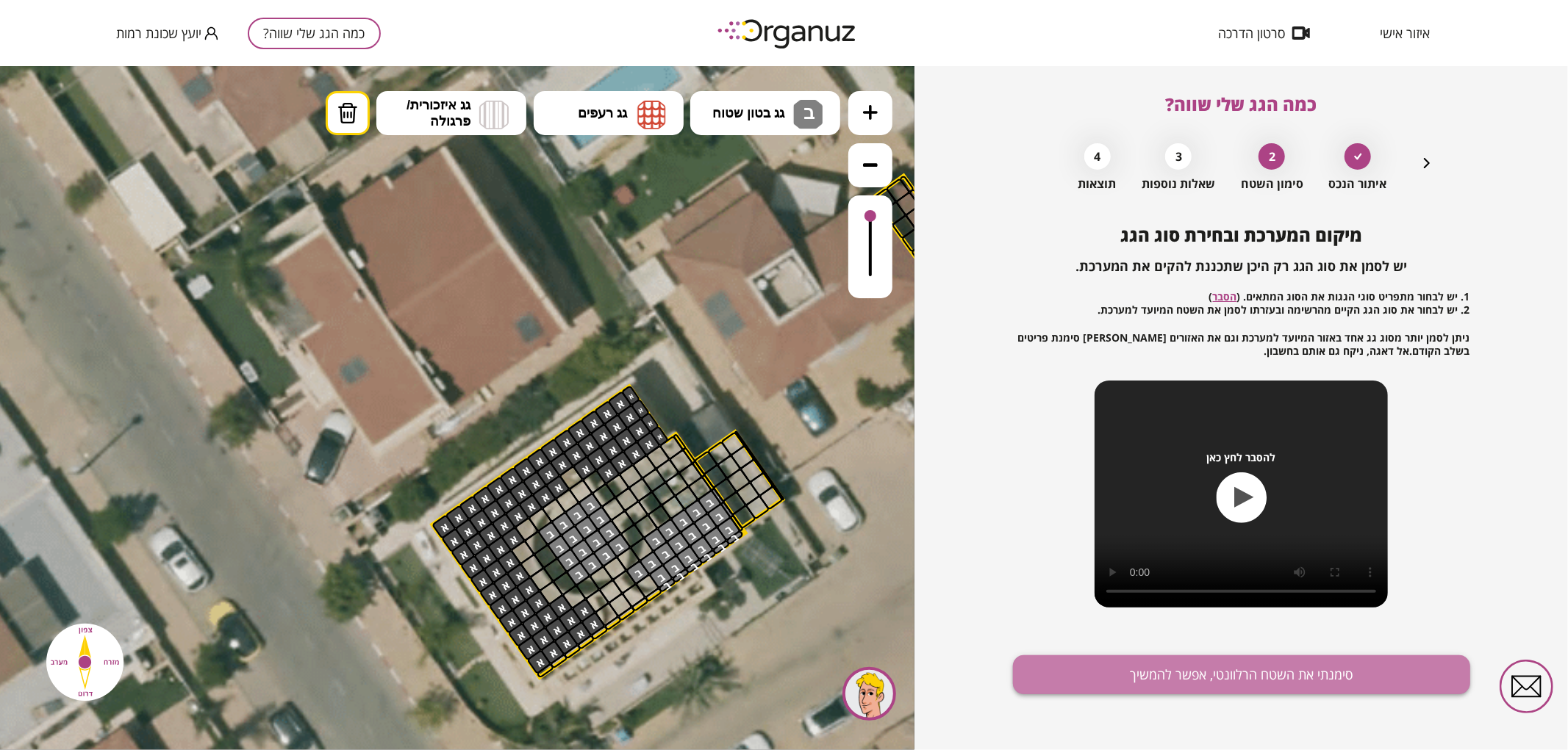
click at [1122, 665] on button "סימנתי את השטח הרלוונטי, אפשר להמשיך" at bounding box center [1241, 674] width 457 height 39
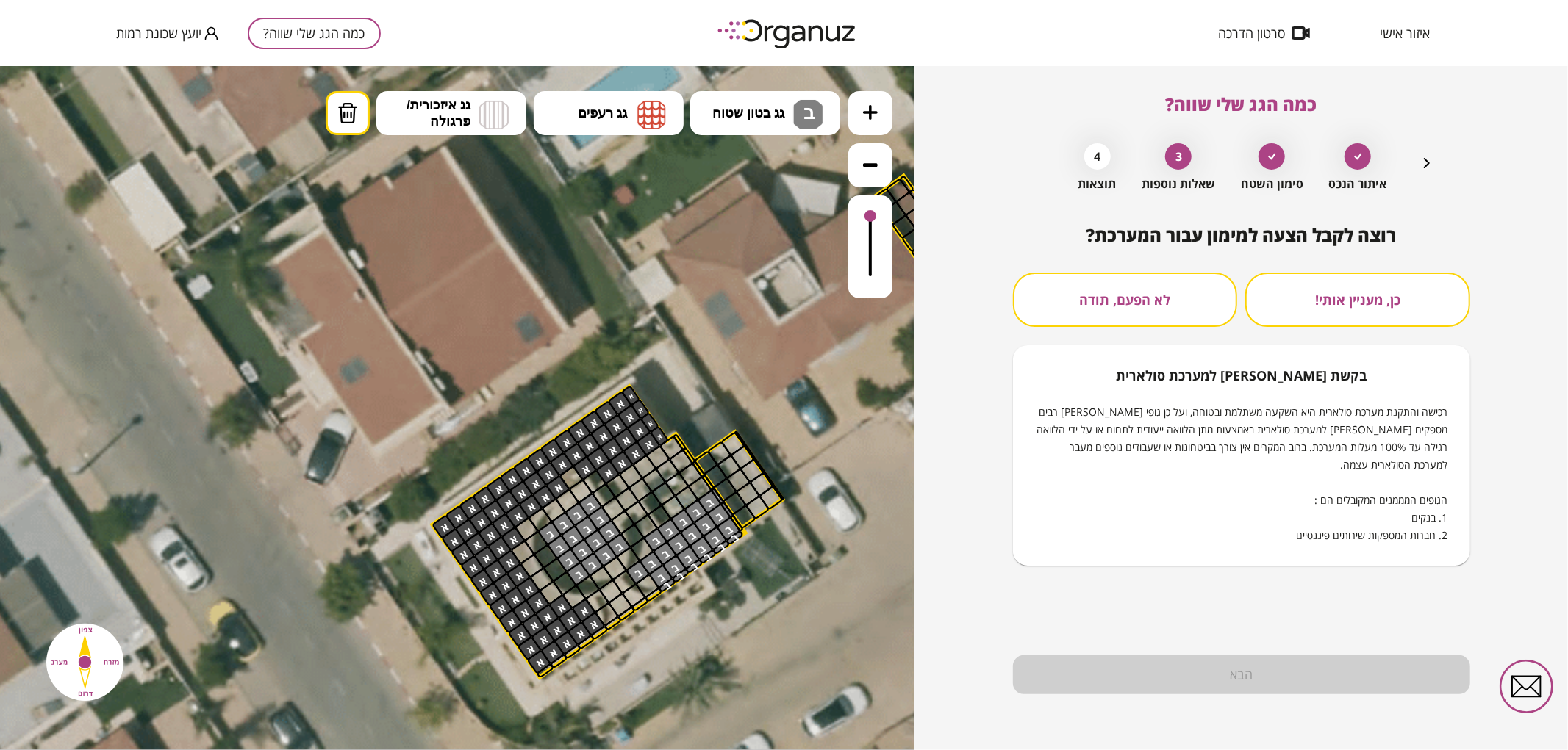
click at [1185, 272] on div "רוצה לקבל הצעה למימון עבור המערכת? כן, מעניין אותי! לא הפעם, תודה בקשת [PERSON_…" at bounding box center [1241, 395] width 457 height 341
click at [1183, 309] on button "לא הפעם, תודה" at bounding box center [1125, 300] width 225 height 54
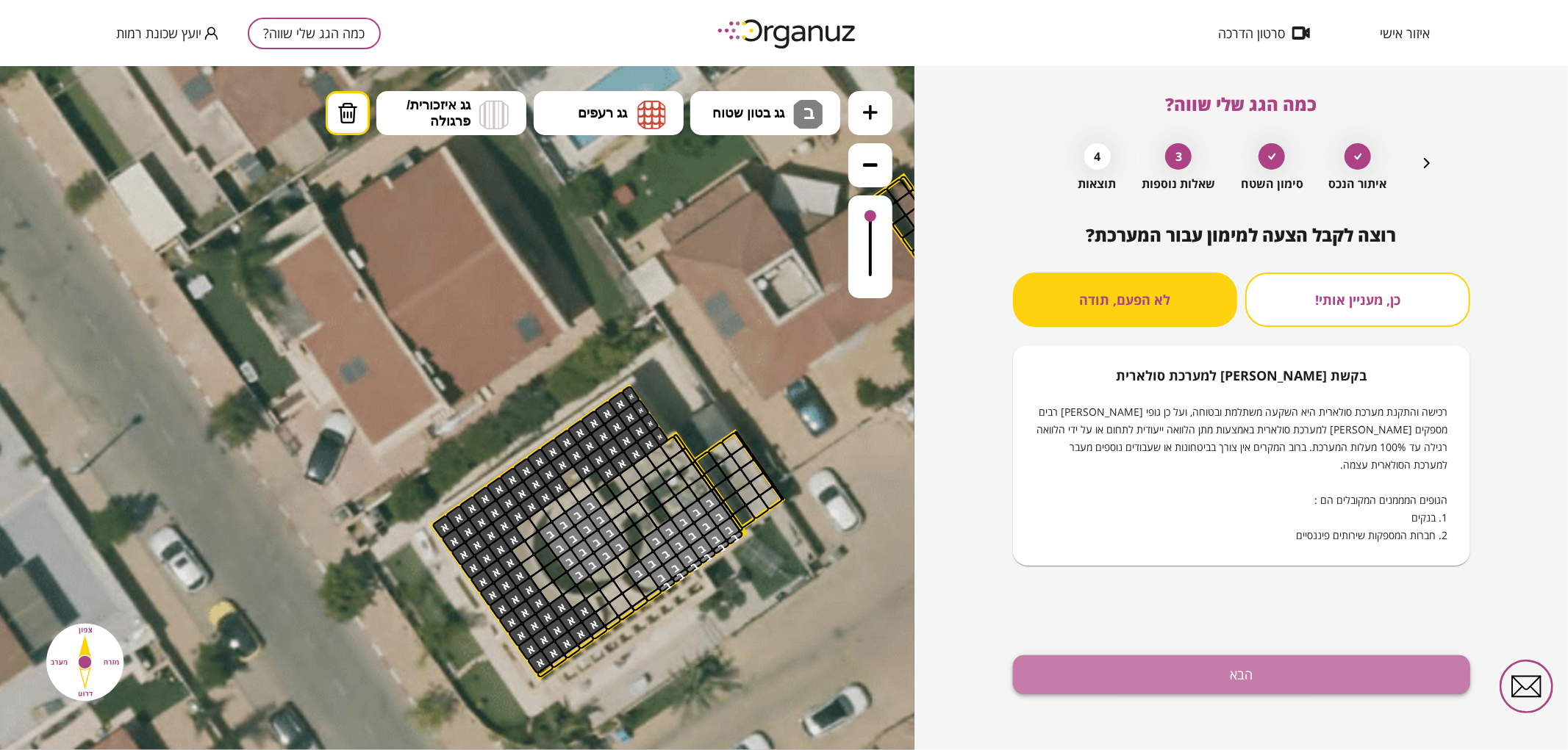
click at [1202, 678] on button "הבא" at bounding box center [1241, 674] width 457 height 39
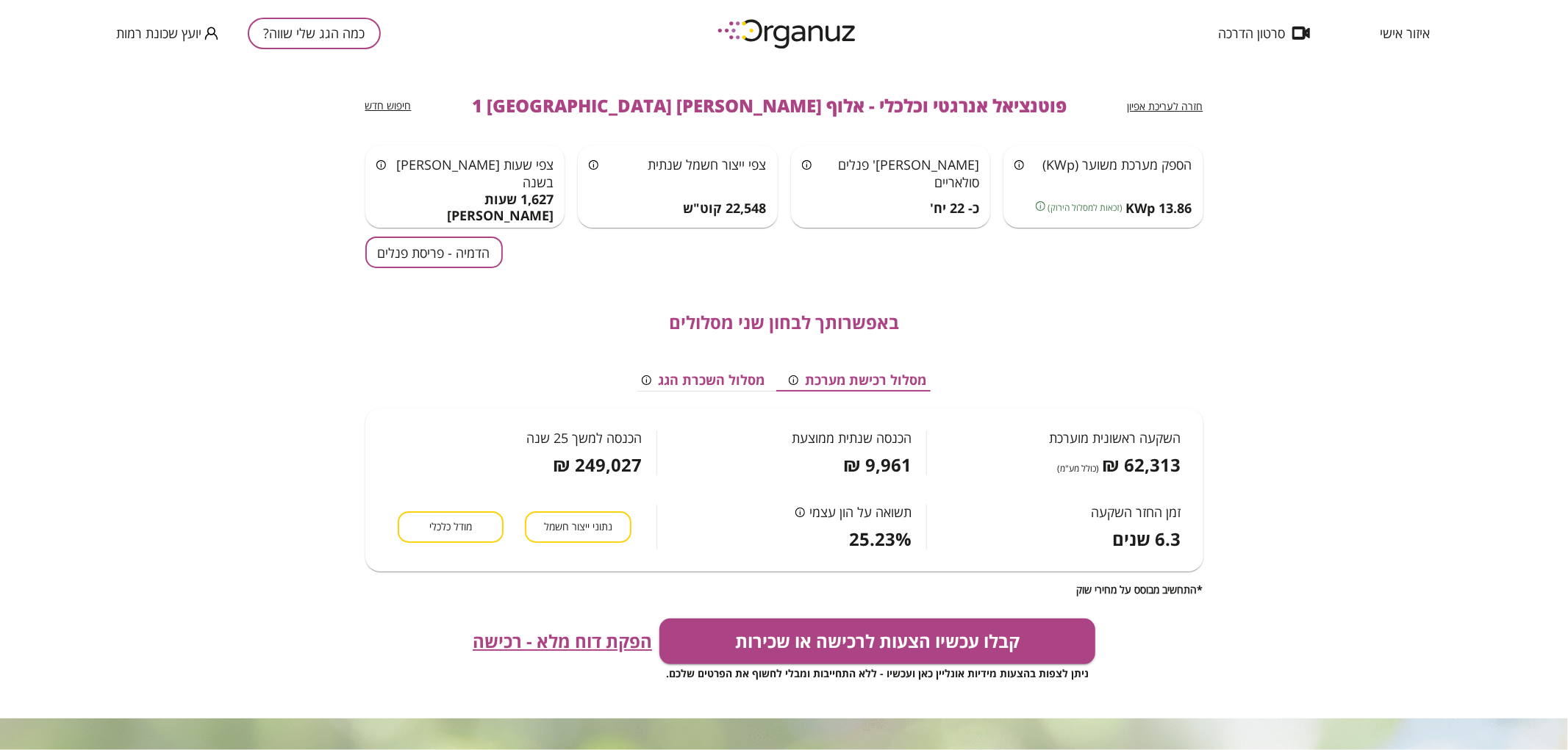
click at [429, 255] on button "הדמיה - פריסת פנלים" at bounding box center [434, 252] width 138 height 31
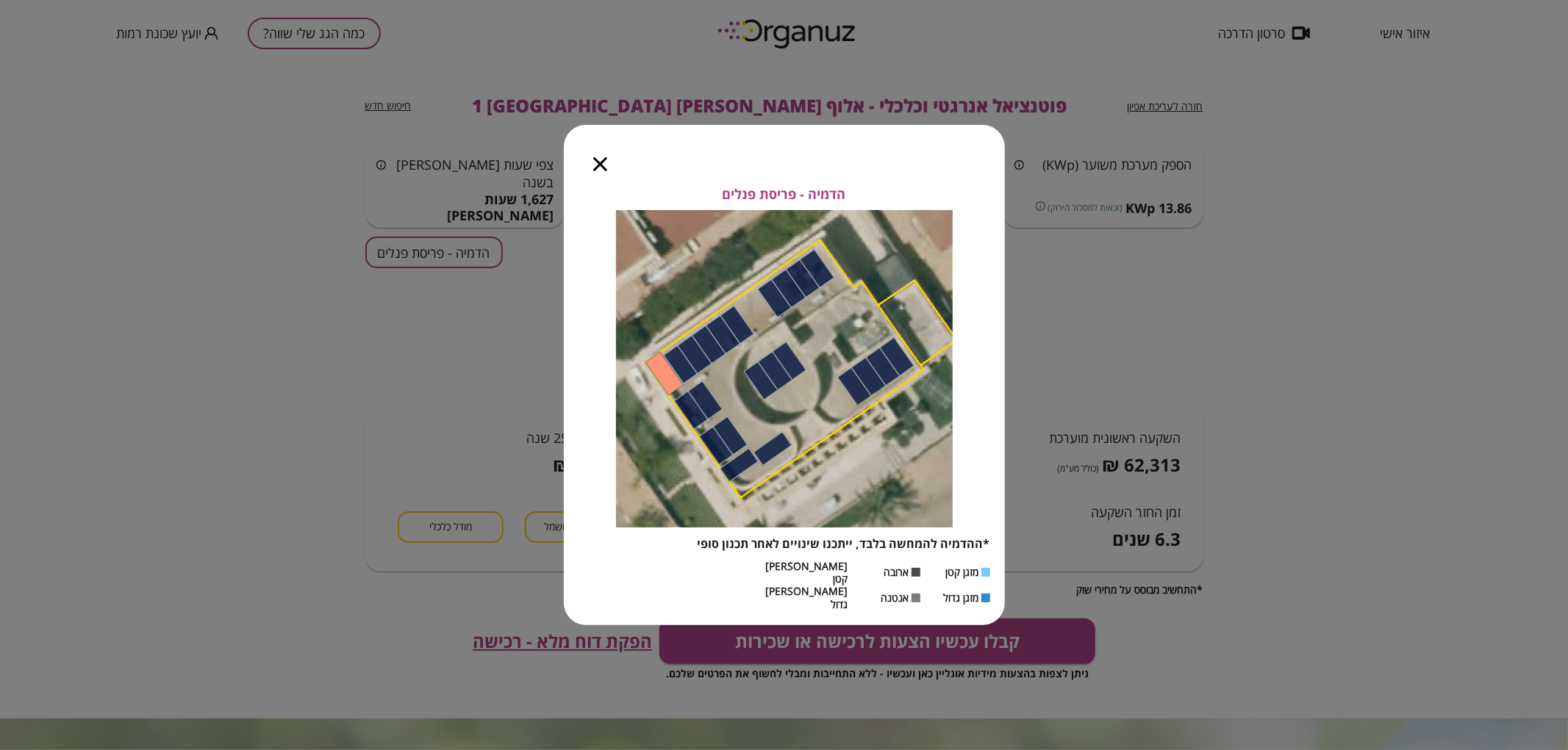
click at [597, 171] on icon "button" at bounding box center [600, 164] width 14 height 14
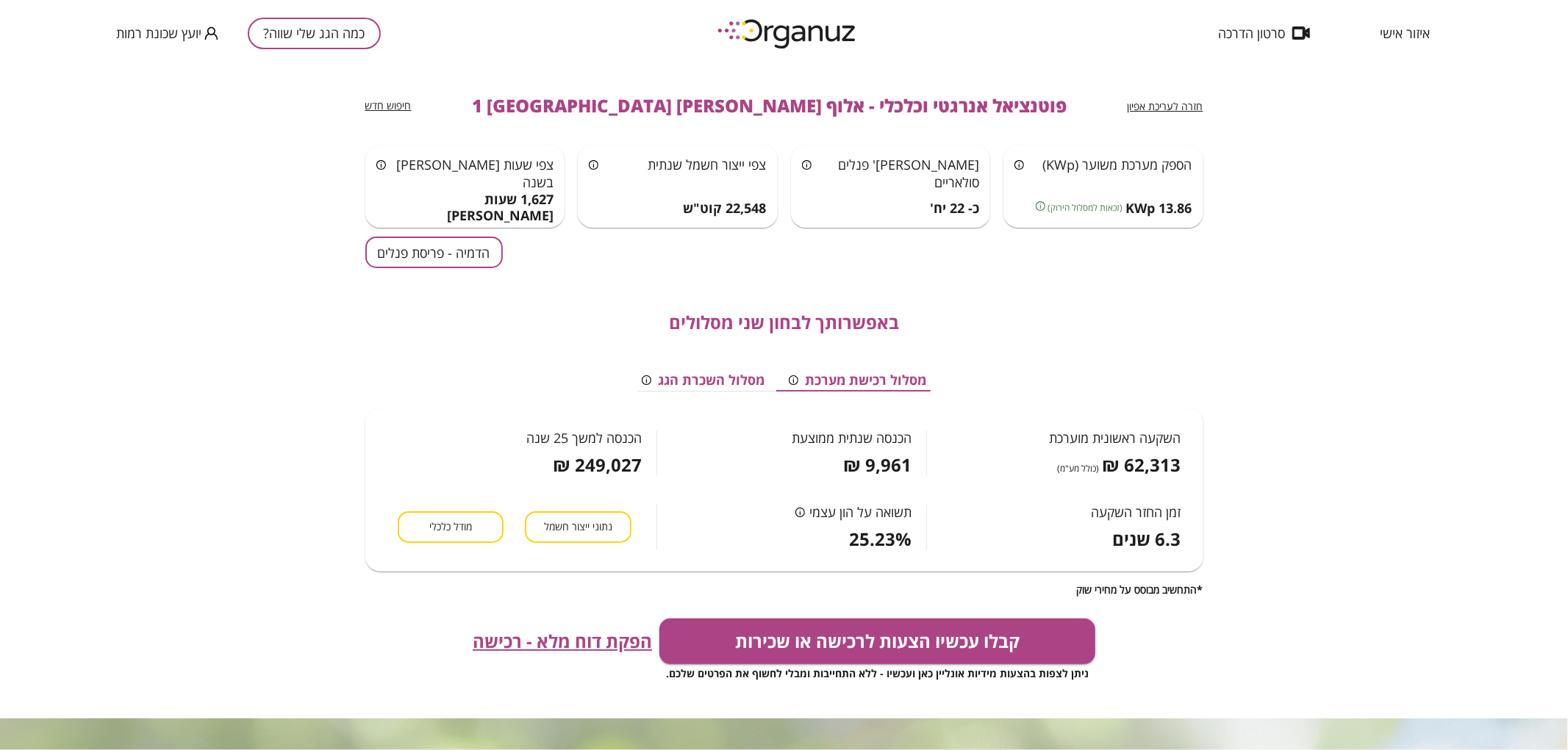
click at [1175, 104] on span "חזרה לעריכת אפיון" at bounding box center [1165, 106] width 76 height 14
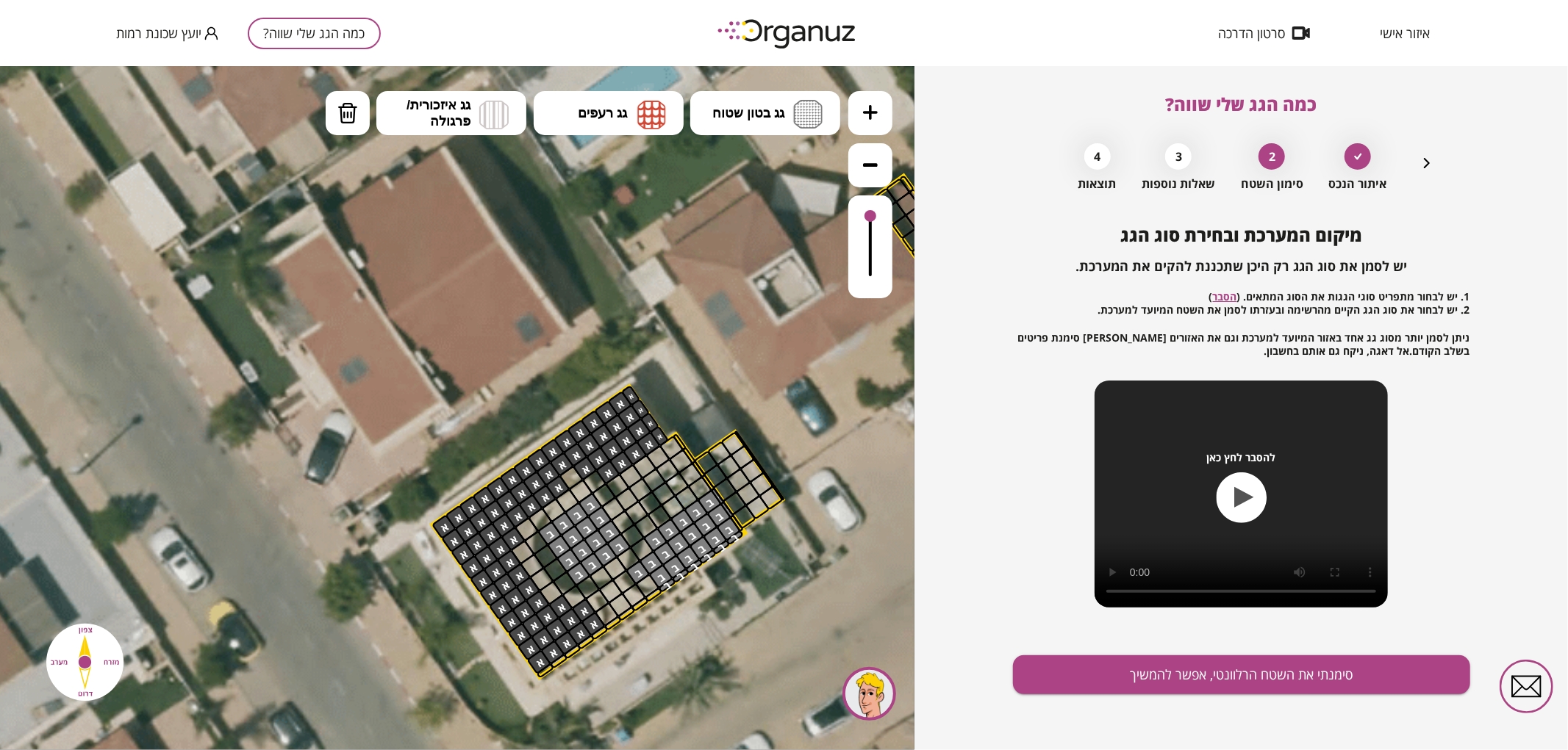
click at [1425, 170] on icon "button" at bounding box center [1426, 163] width 18 height 18
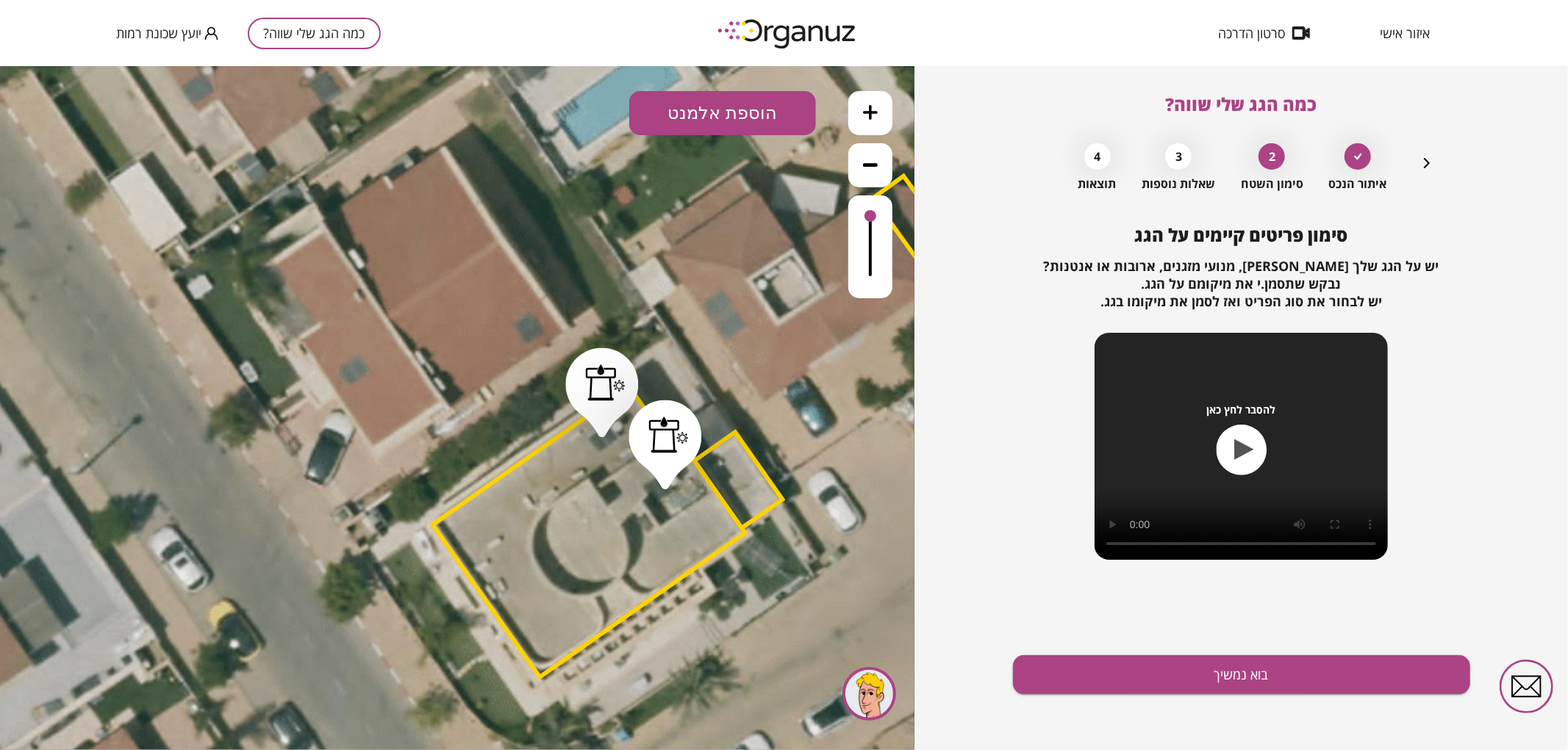
click at [1425, 170] on icon "button" at bounding box center [1426, 163] width 18 height 18
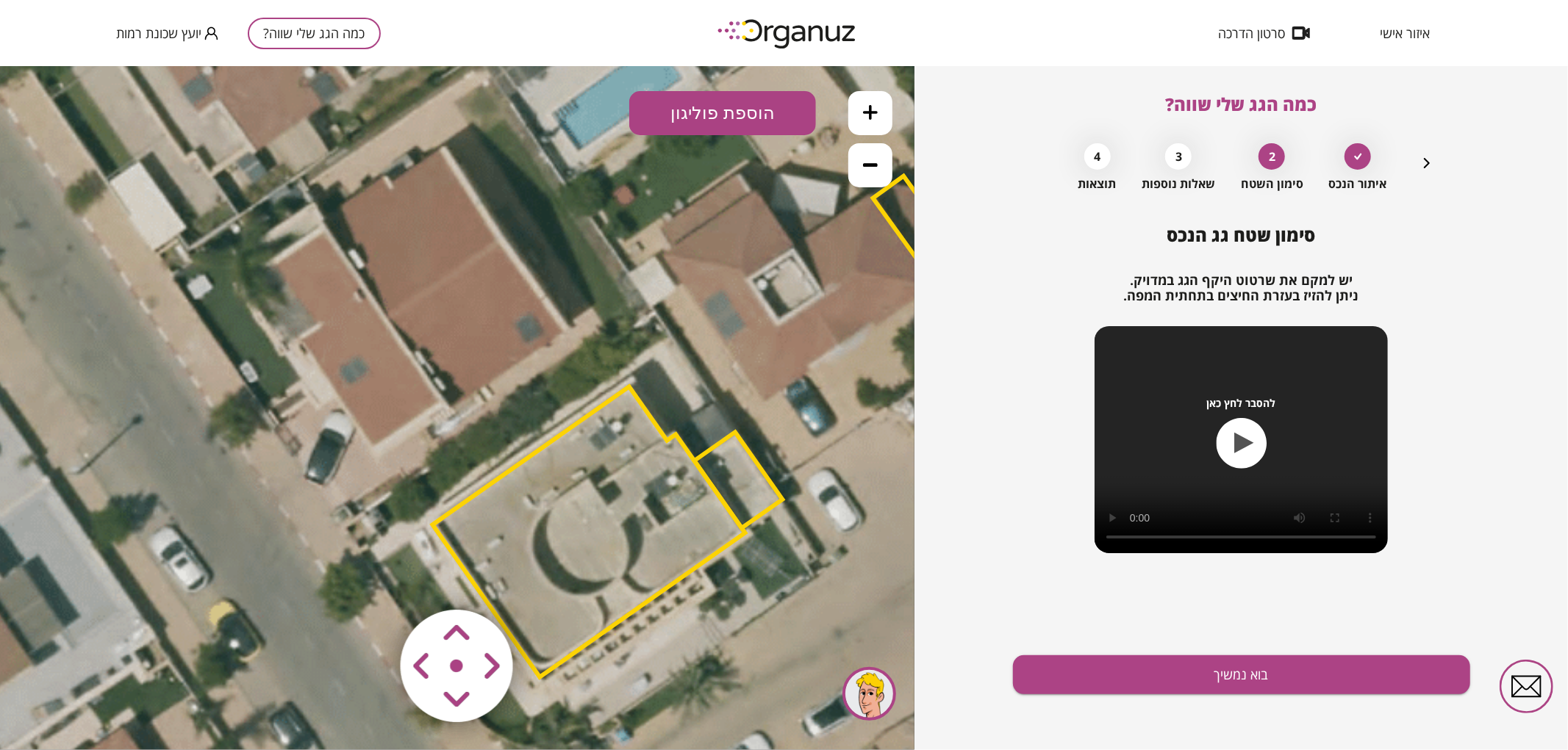
click at [594, 488] on polygon at bounding box center [588, 531] width 312 height 291
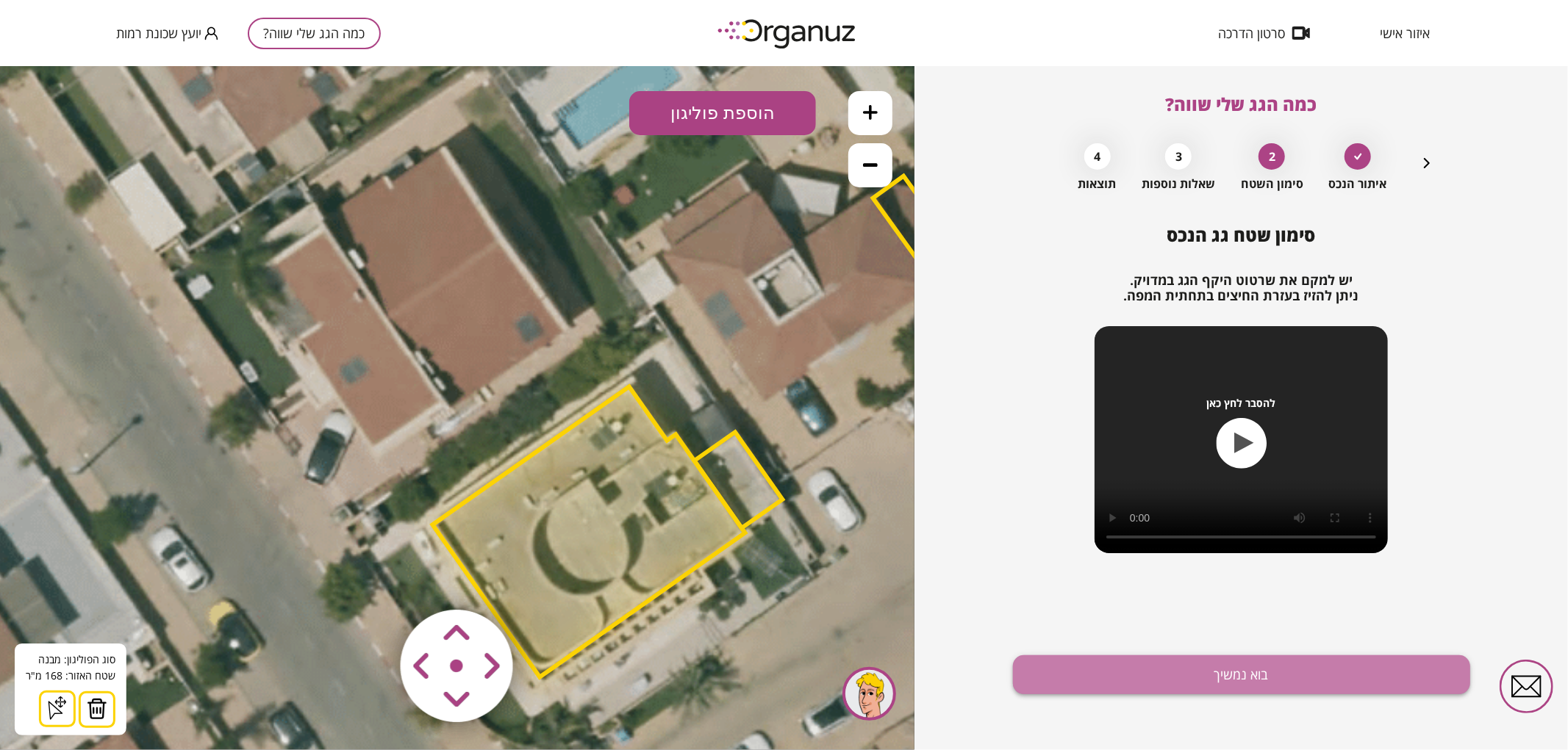
click at [1228, 681] on button "בוא נמשיך" at bounding box center [1241, 674] width 457 height 39
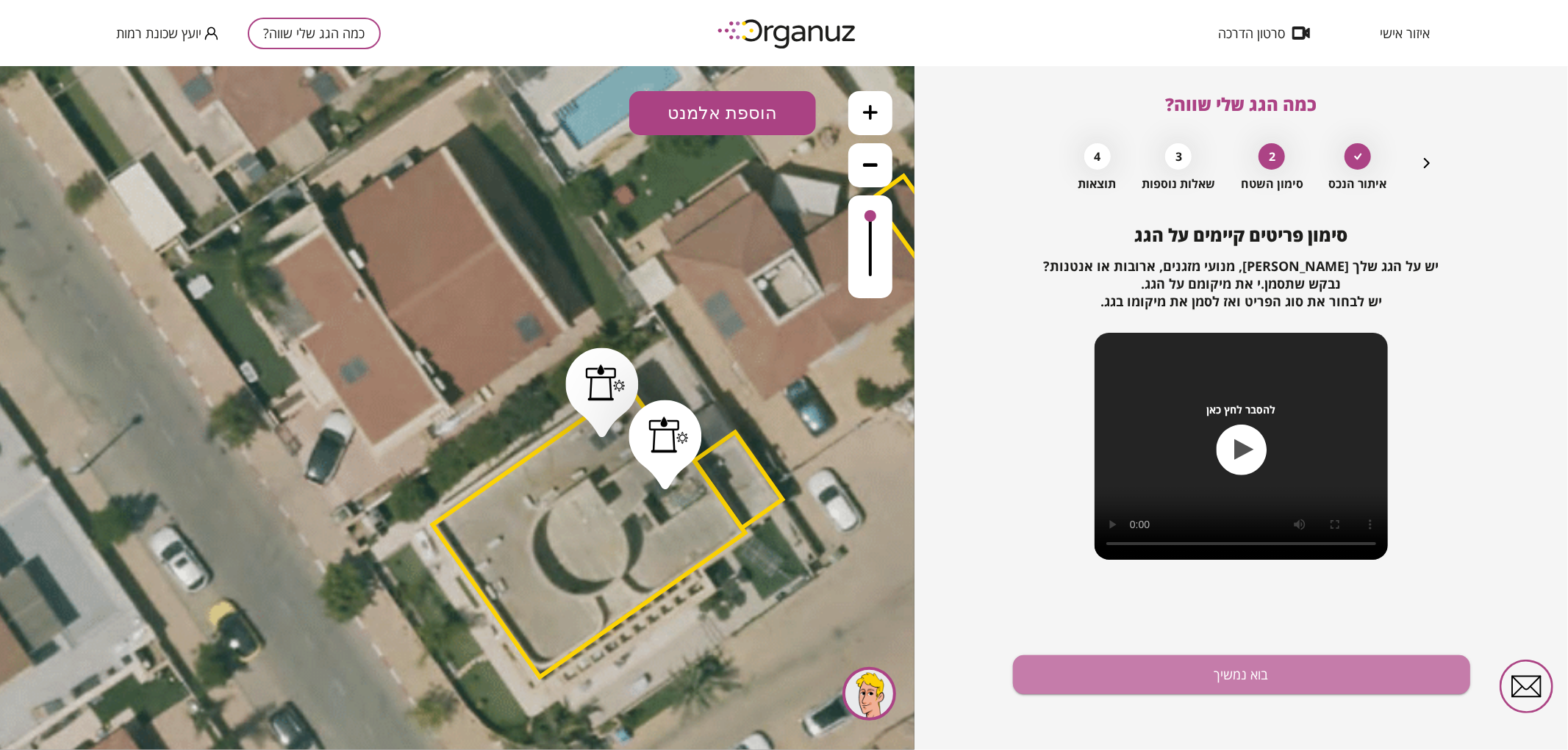
click at [1228, 681] on button "בוא נמשיך" at bounding box center [1241, 674] width 457 height 39
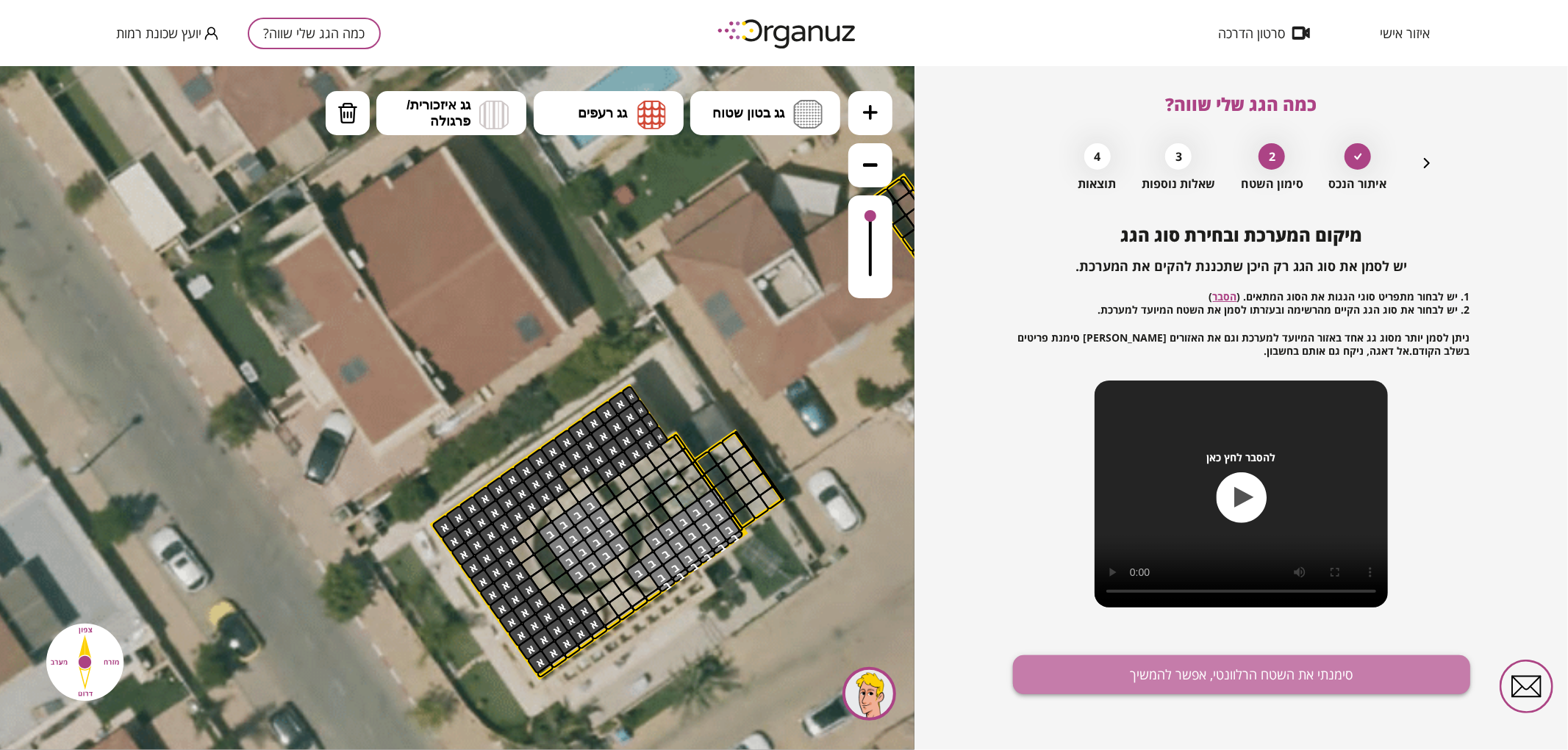
click at [1229, 682] on button "סימנתי את השטח הרלוונטי, אפשר להמשיך" at bounding box center [1241, 674] width 457 height 39
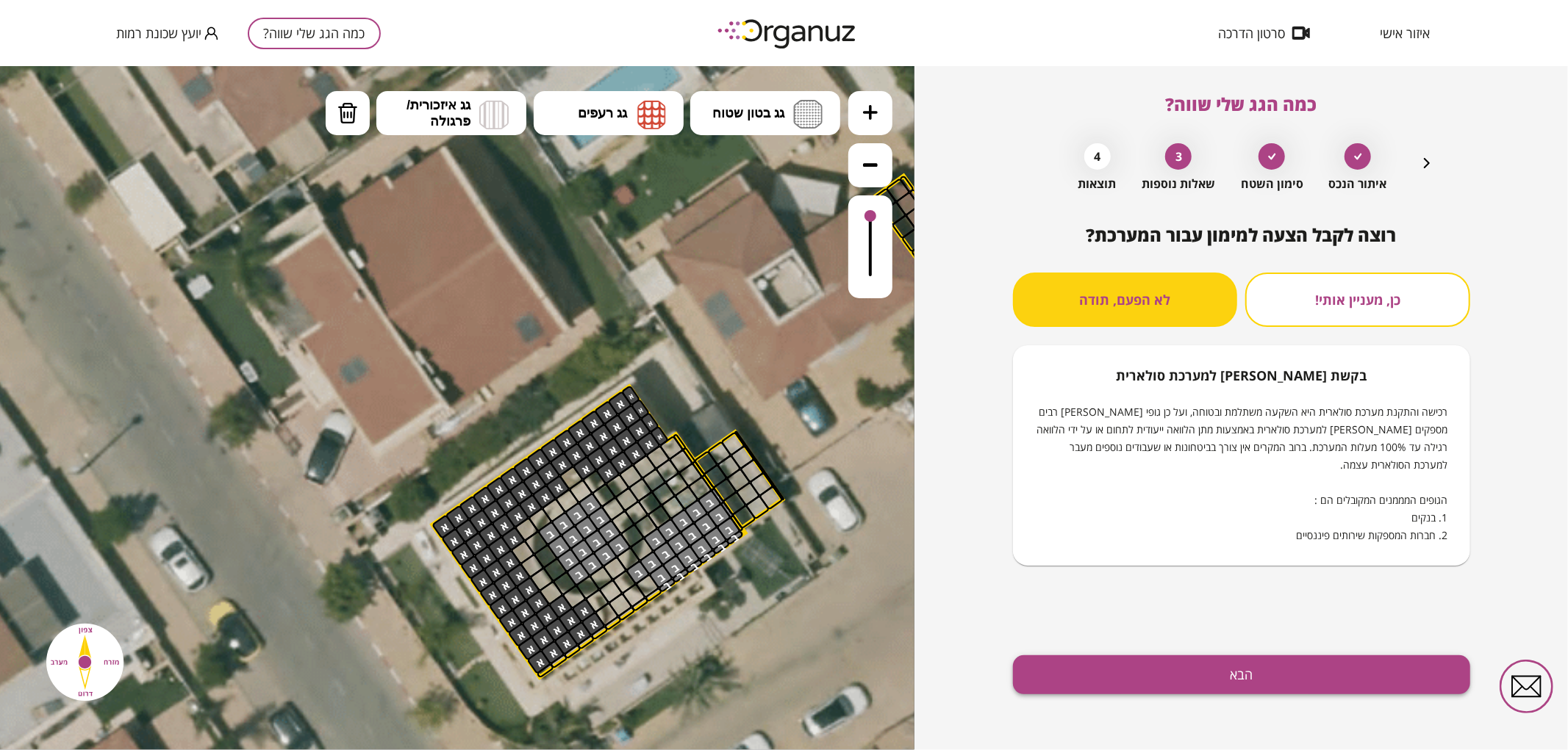
click at [1236, 683] on button "הבא" at bounding box center [1241, 674] width 457 height 39
